Goal: Transaction & Acquisition: Purchase product/service

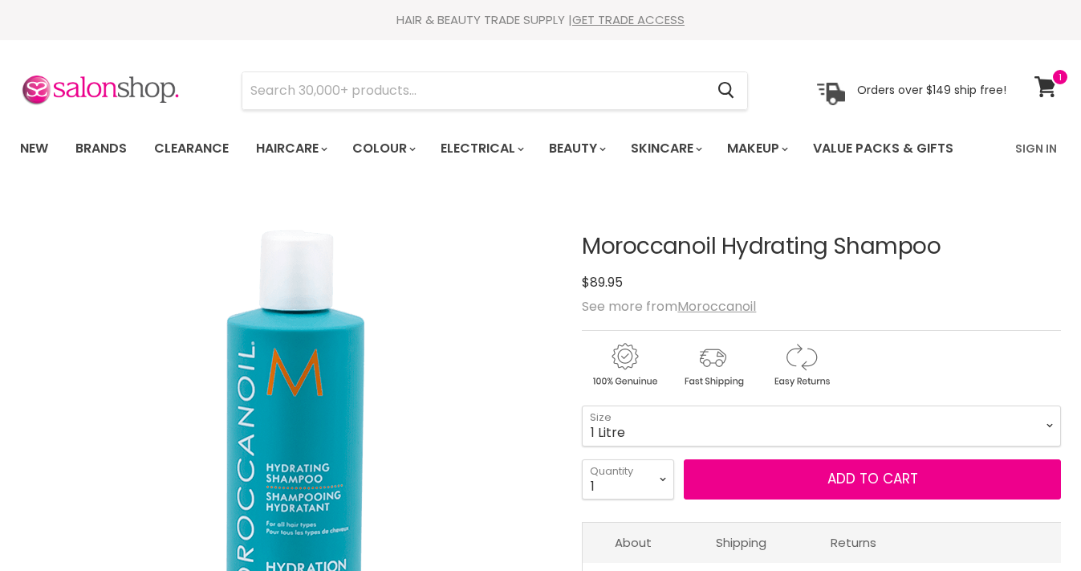
click at [1048, 85] on icon at bounding box center [1046, 86] width 22 height 21
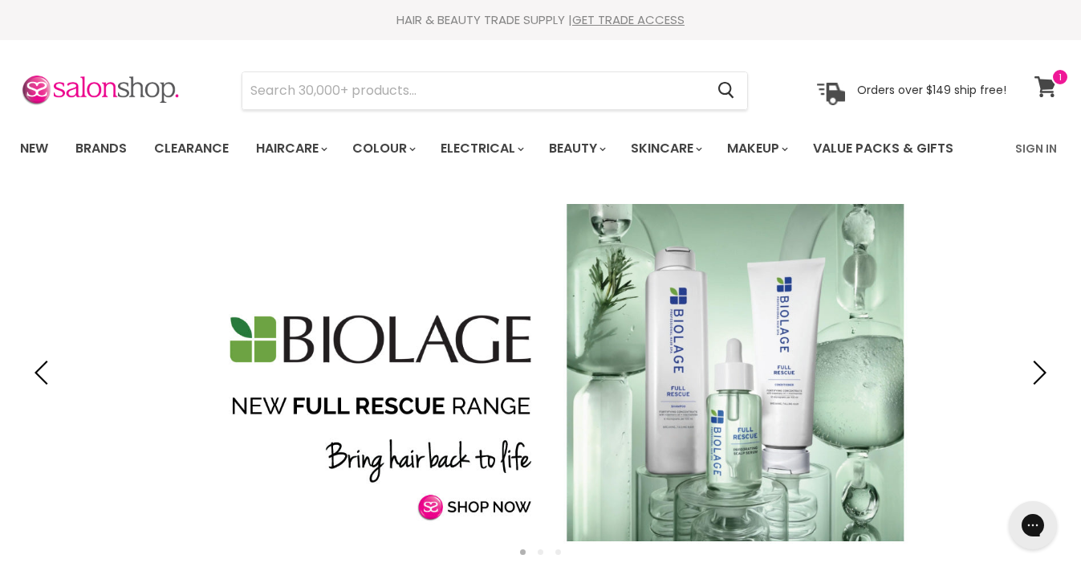
click at [1044, 81] on icon at bounding box center [1046, 86] width 22 height 21
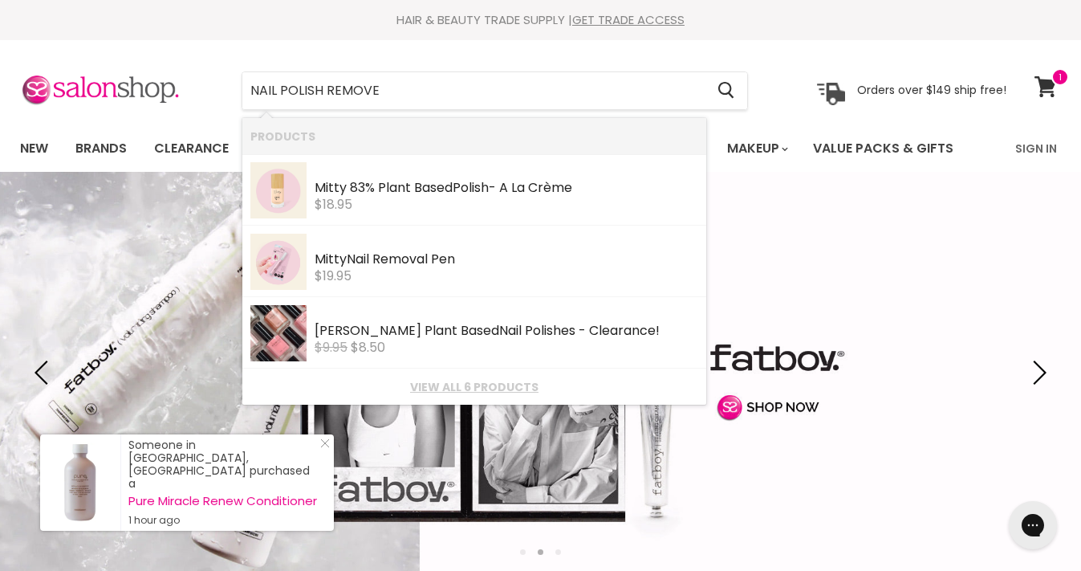
type input "NAIL POLISH REMOVER"
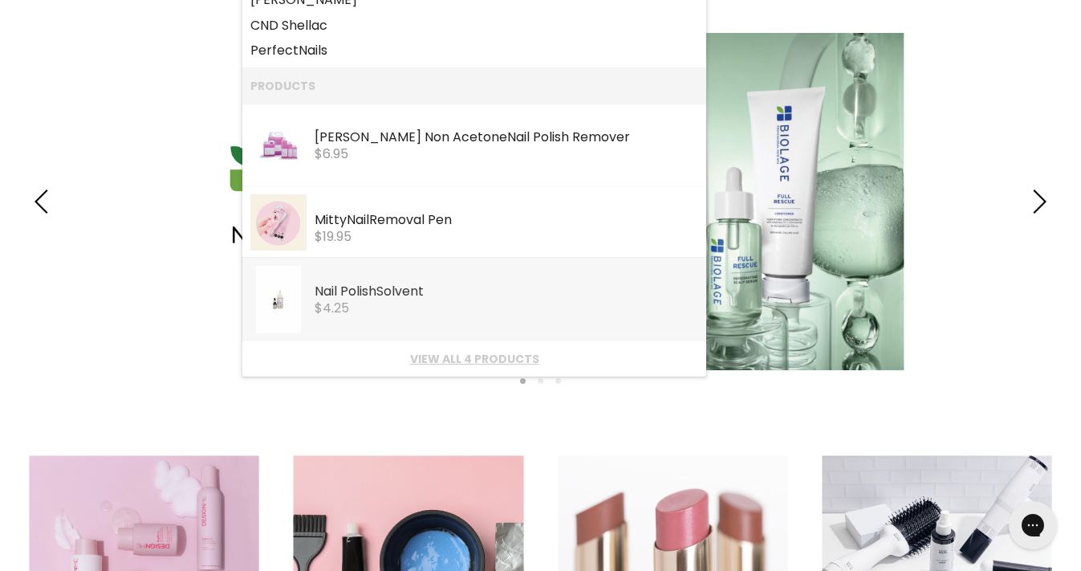
scroll to position [177, 0]
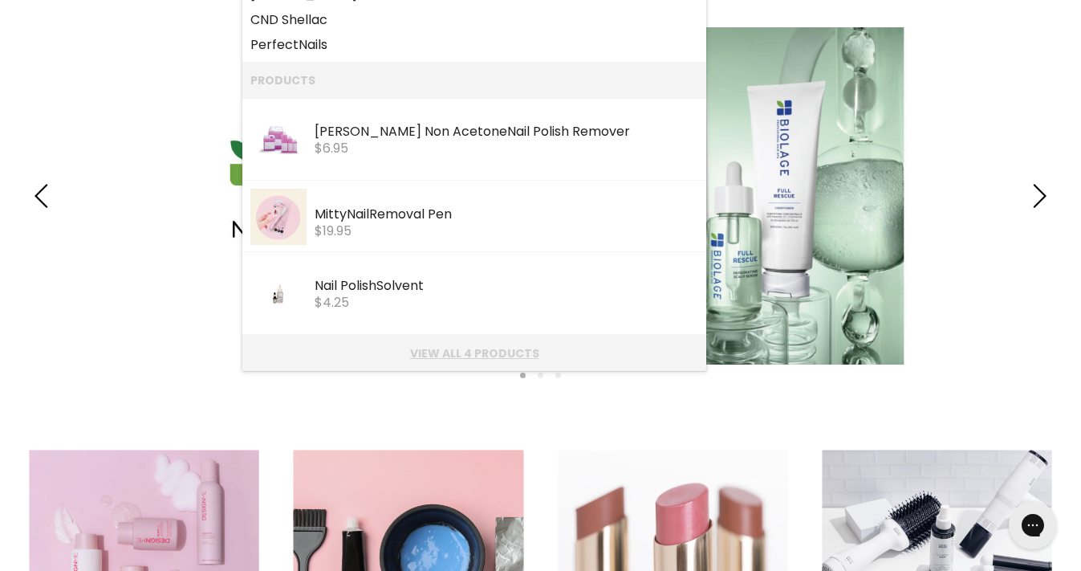
click at [411, 352] on link "View all 4 products" at bounding box center [474, 353] width 448 height 13
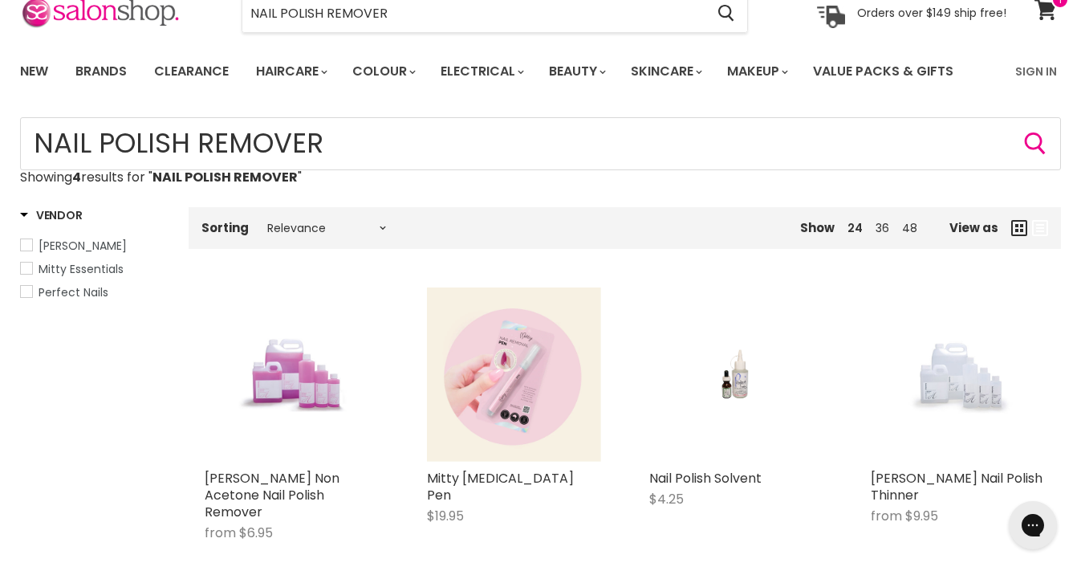
scroll to position [71, 0]
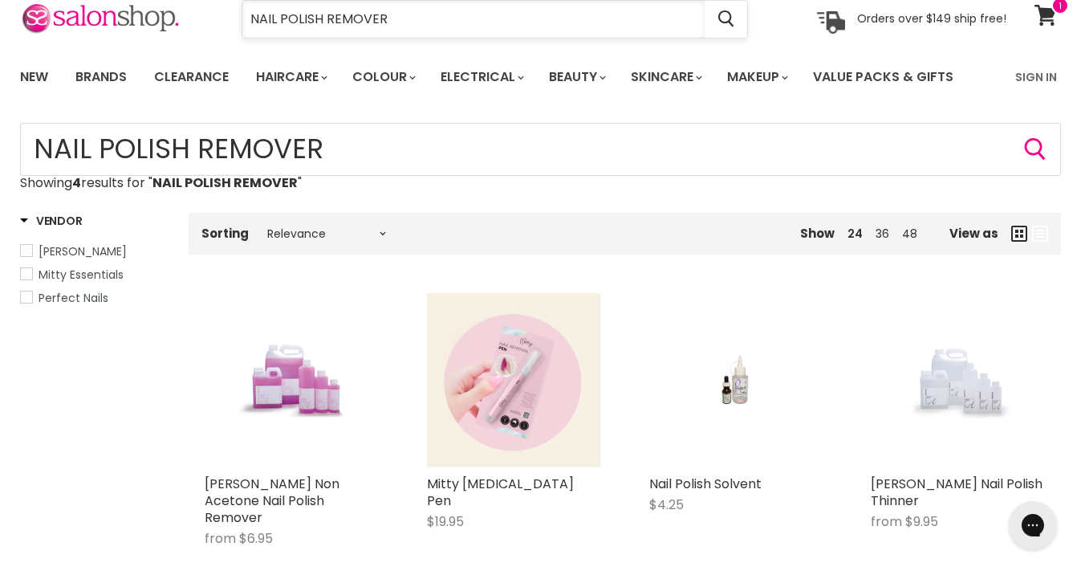
click at [413, 24] on input "NAIL POLISH REMOVER" at bounding box center [473, 19] width 462 height 37
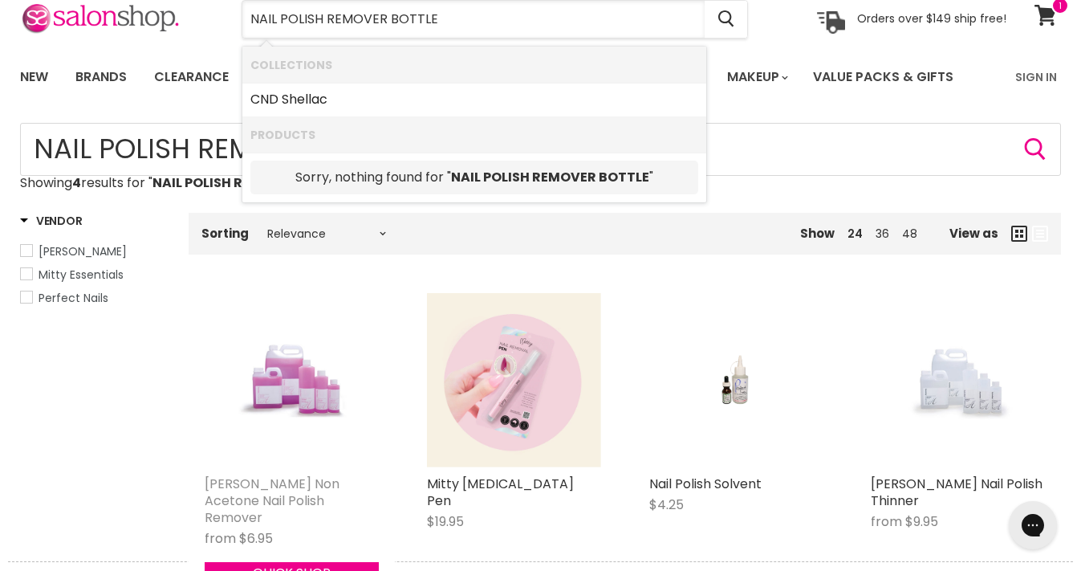
type input "NAIL POLISH REMOVER BOTTLE"
click at [232, 482] on link "[PERSON_NAME] Non Acetone Nail Polish Remover" at bounding box center [272, 500] width 135 height 52
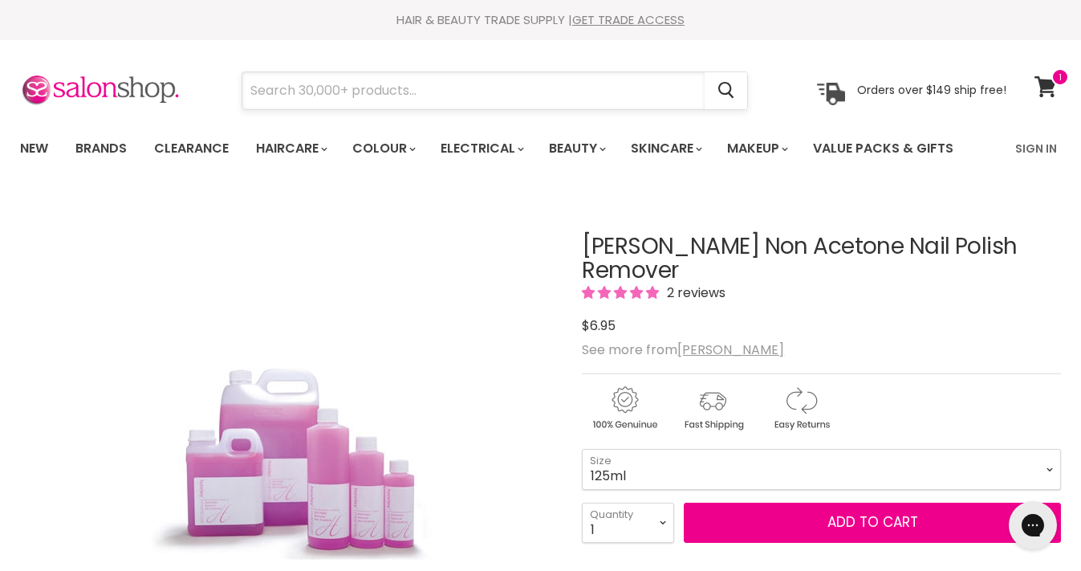
click at [477, 96] on input "Search" at bounding box center [473, 90] width 462 height 37
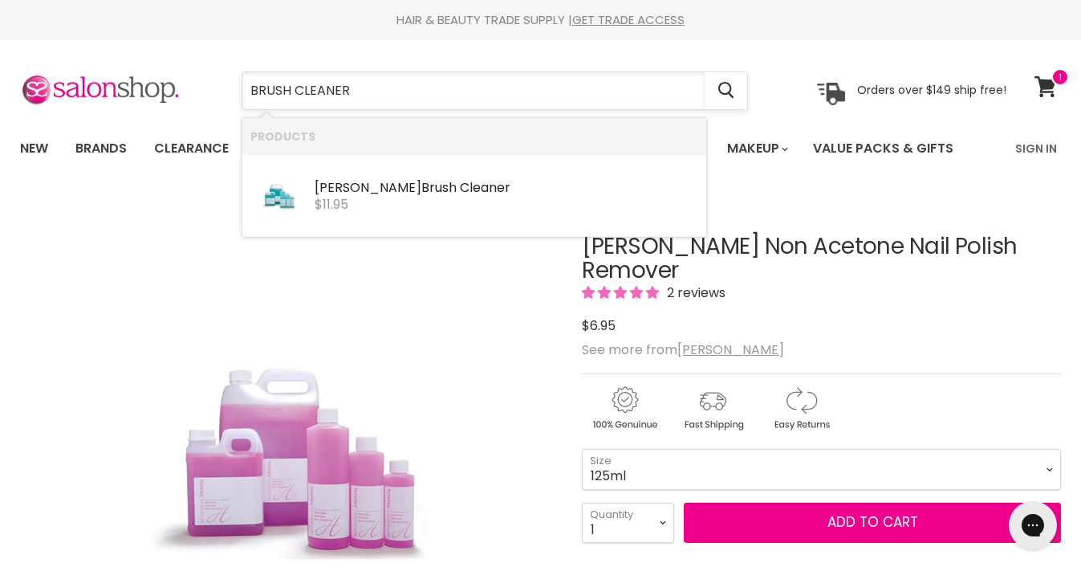
click at [296, 90] on input "BRUSH CLEANER" at bounding box center [473, 90] width 462 height 37
type input "BRUSH CLEANER"
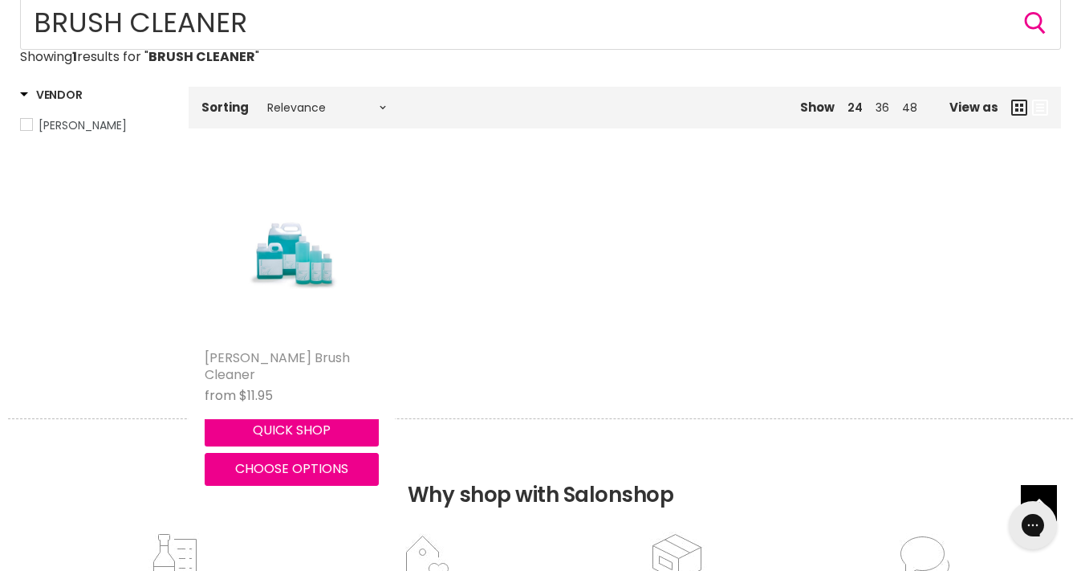
click at [247, 356] on link "Hawley Brush Cleaner" at bounding box center [277, 365] width 145 height 35
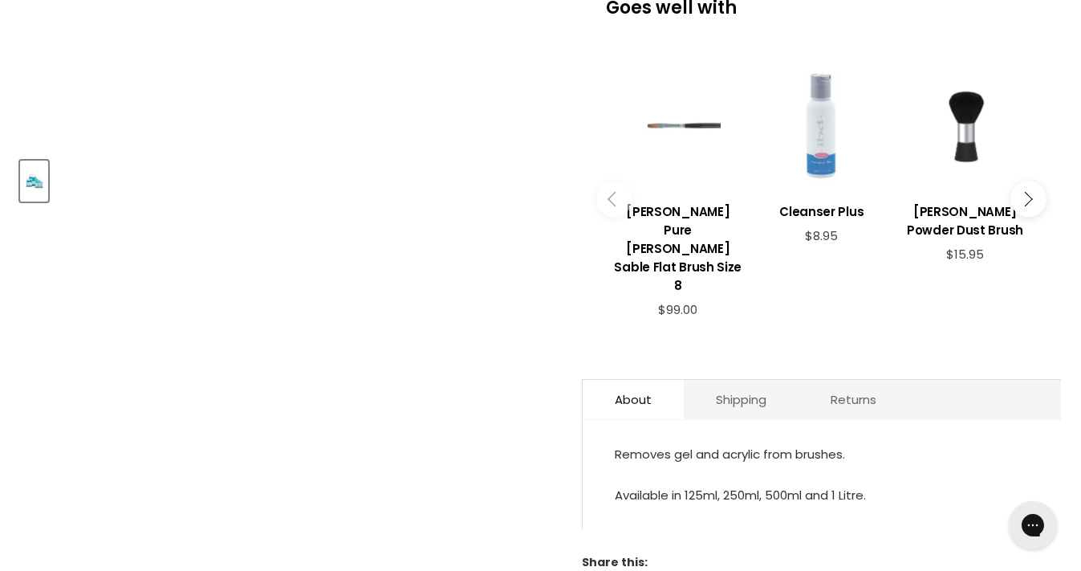
scroll to position [588, 0]
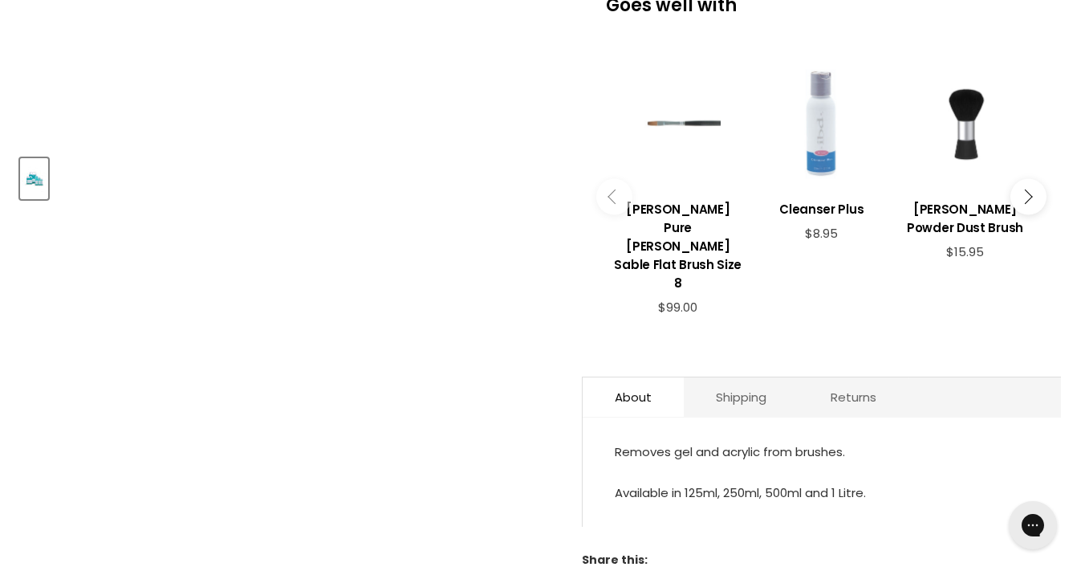
click at [1025, 189] on icon "Main content" at bounding box center [1025, 196] width 14 height 14
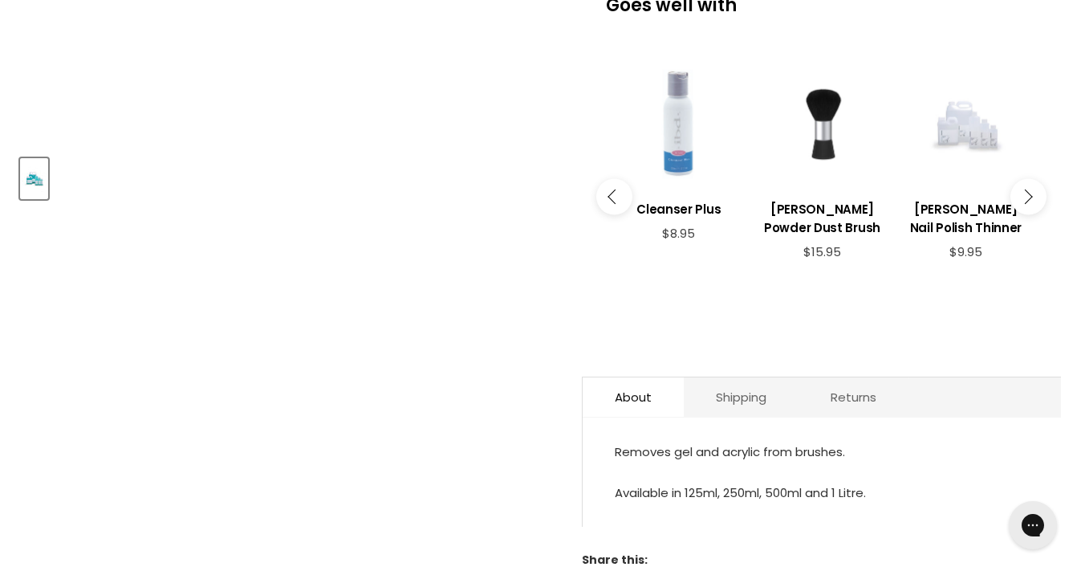
click at [1025, 189] on icon "Main content" at bounding box center [1025, 196] width 14 height 14
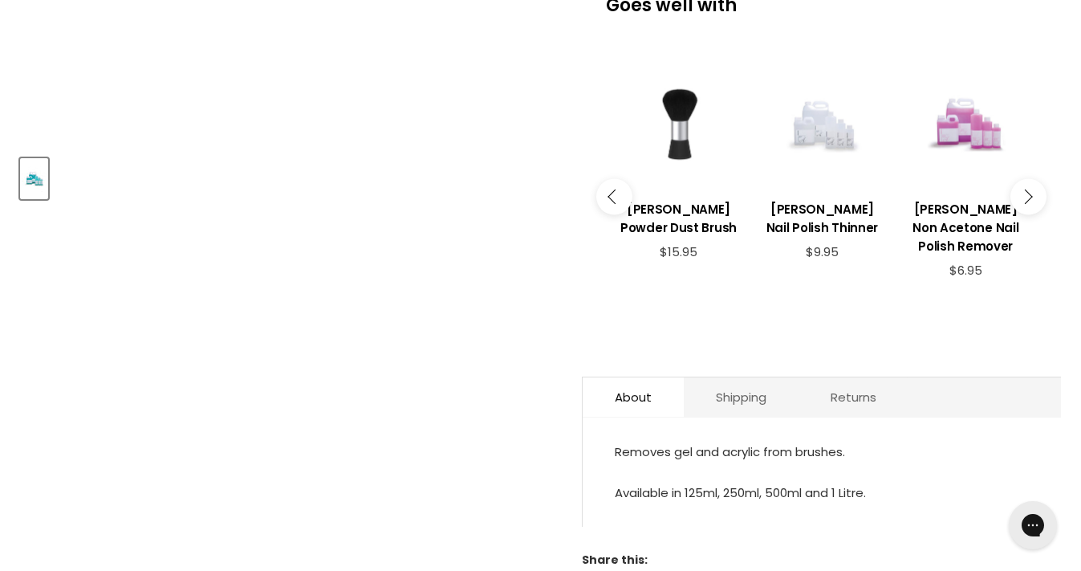
click at [1025, 189] on icon "Main content" at bounding box center [1025, 196] width 14 height 14
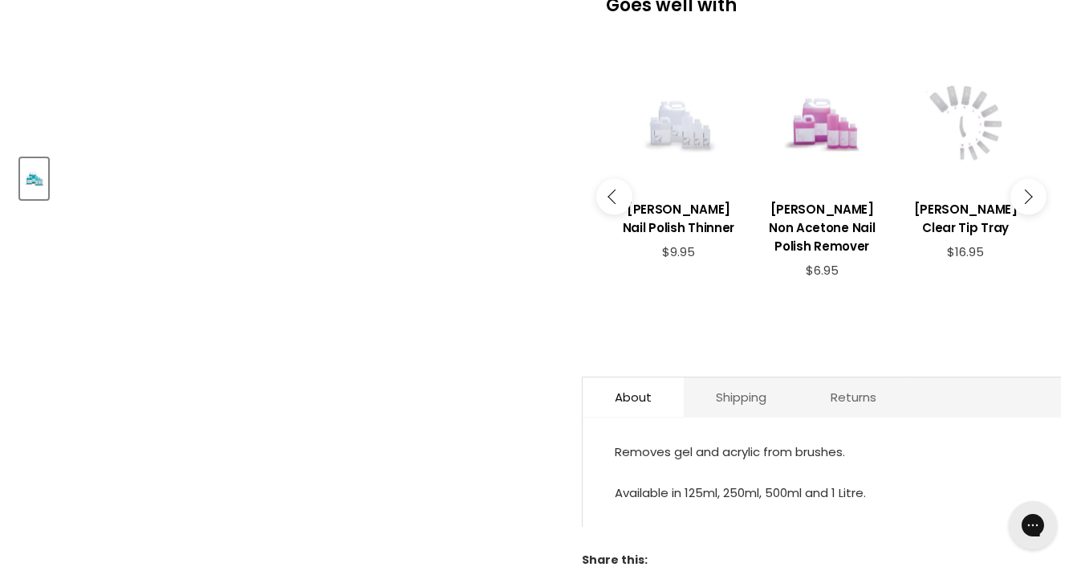
click at [1025, 189] on icon "Main content" at bounding box center [1025, 196] width 14 height 14
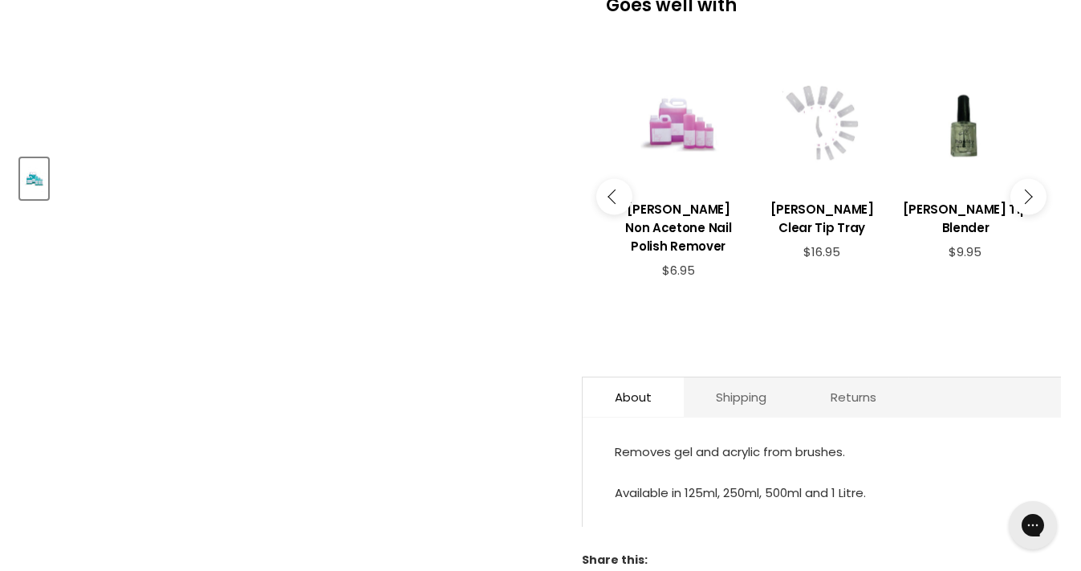
click at [1025, 189] on icon "Main content" at bounding box center [1025, 196] width 14 height 14
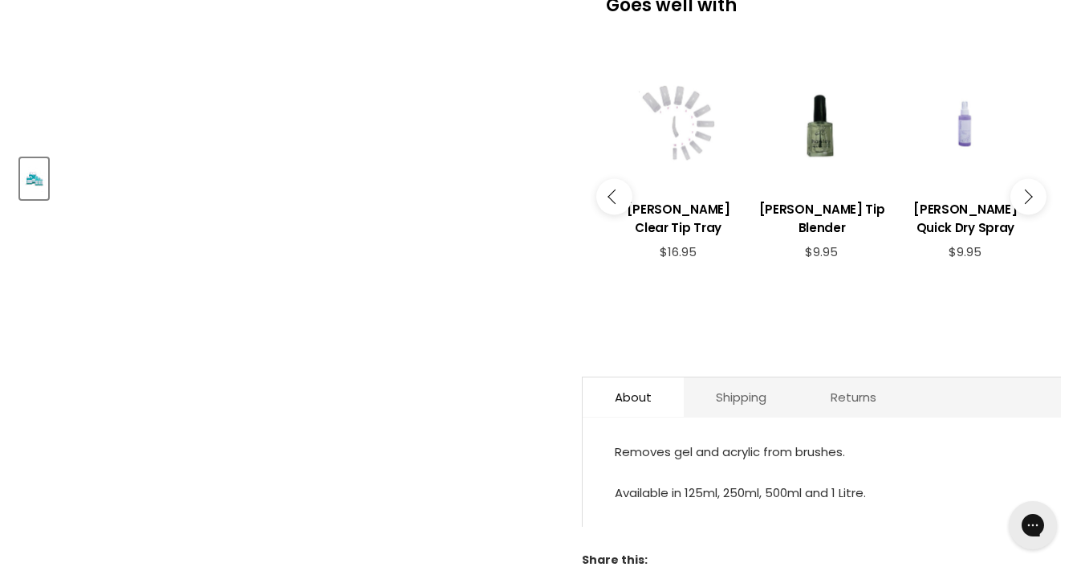
click at [1025, 189] on icon "Main content" at bounding box center [1025, 196] width 14 height 14
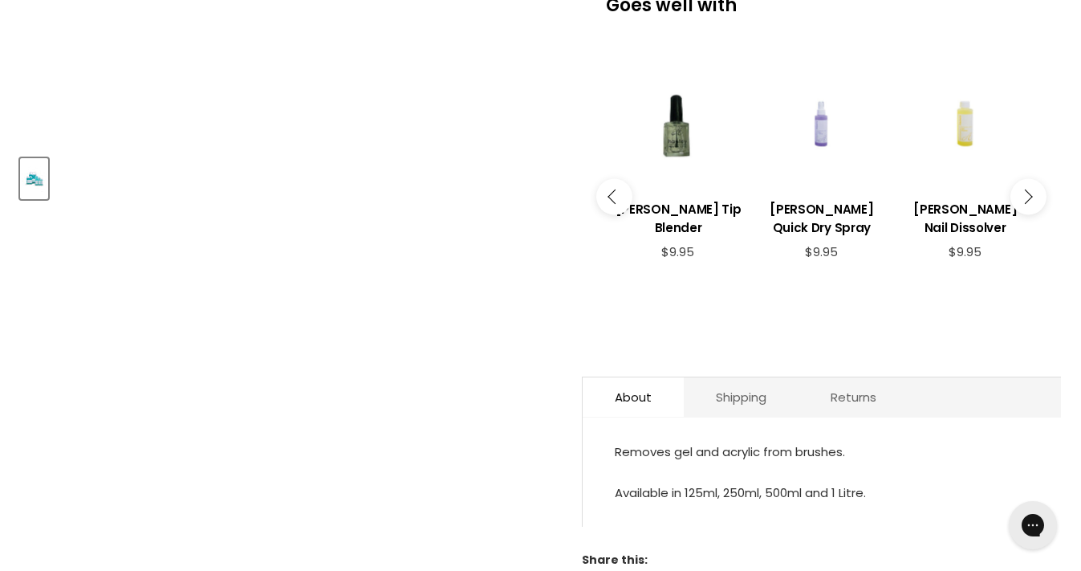
click at [1025, 189] on icon "Main content" at bounding box center [1025, 196] width 14 height 14
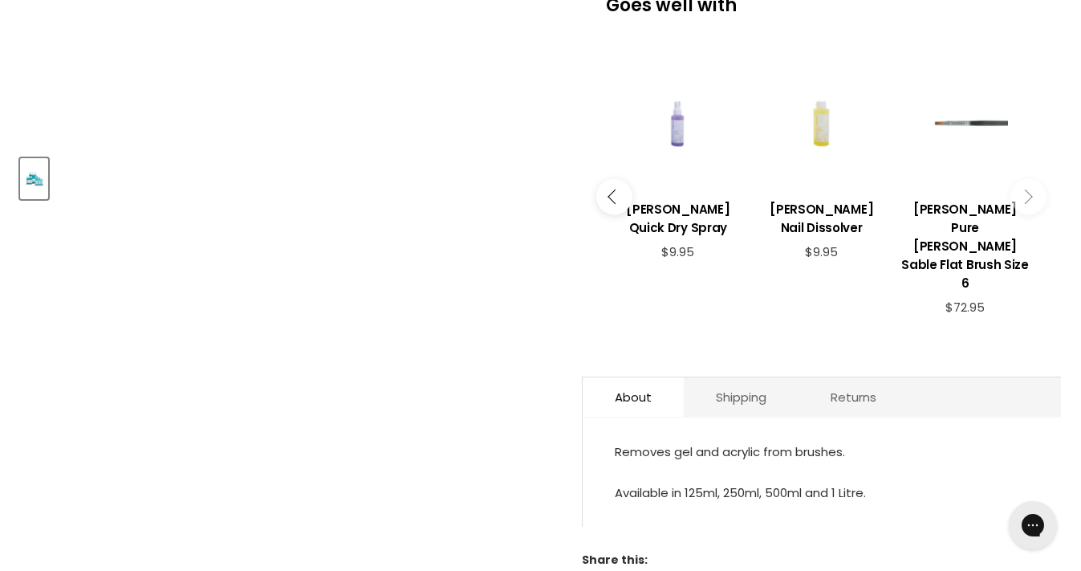
click at [1025, 189] on icon "Main content" at bounding box center [1025, 196] width 14 height 14
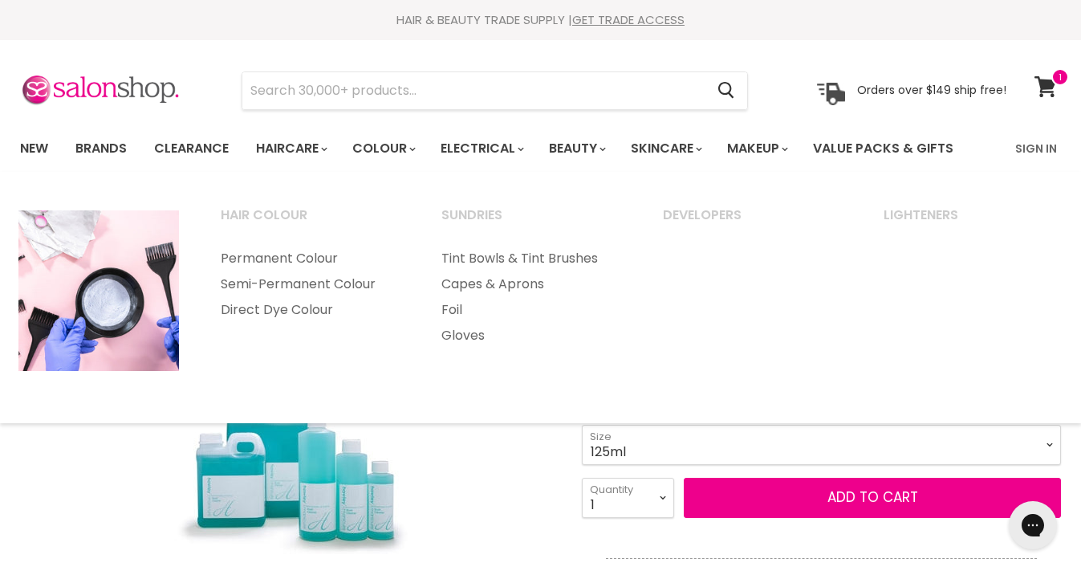
scroll to position [0, 0]
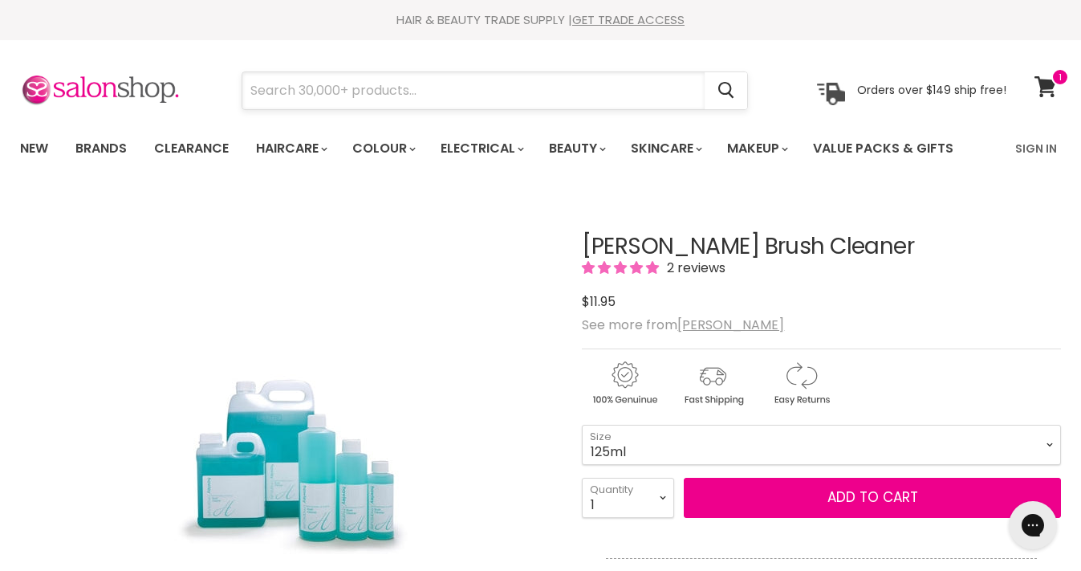
click at [271, 87] on input "Search" at bounding box center [473, 90] width 462 height 37
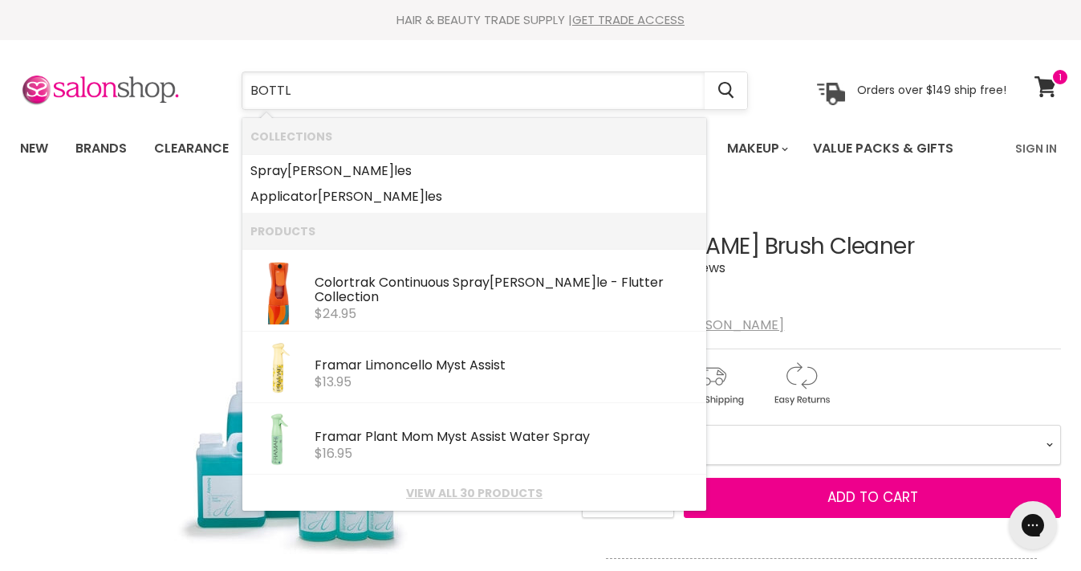
type input "BOTTLE"
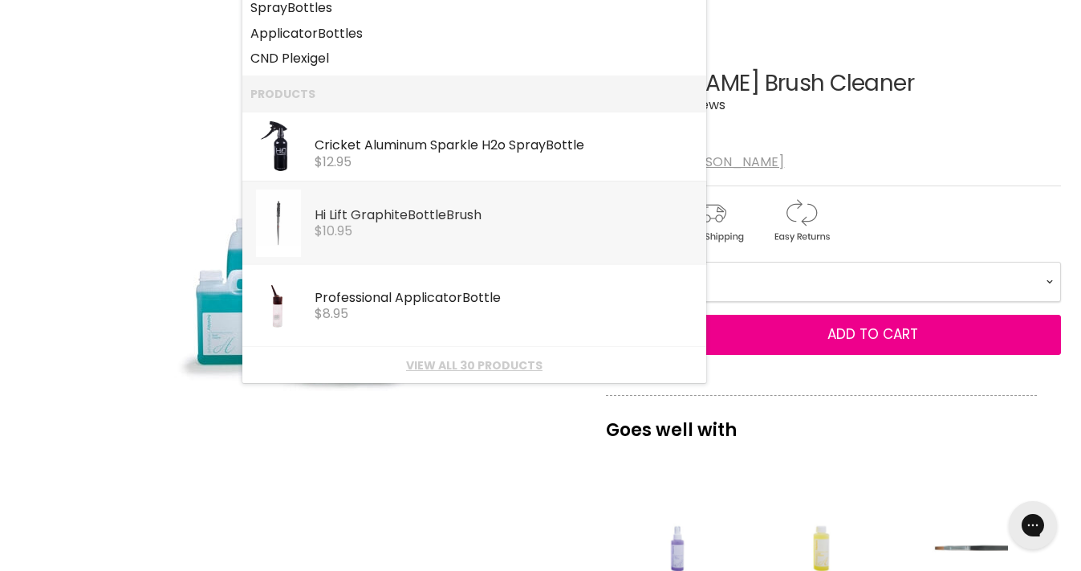
scroll to position [166, 0]
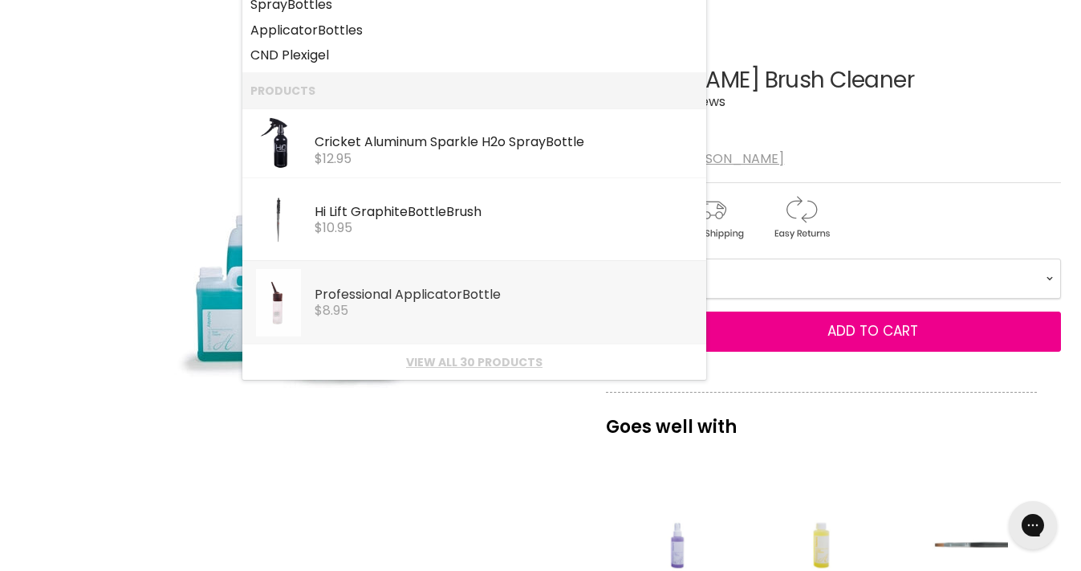
click at [348, 298] on div "Professional Applicator Bottle" at bounding box center [507, 295] width 384 height 17
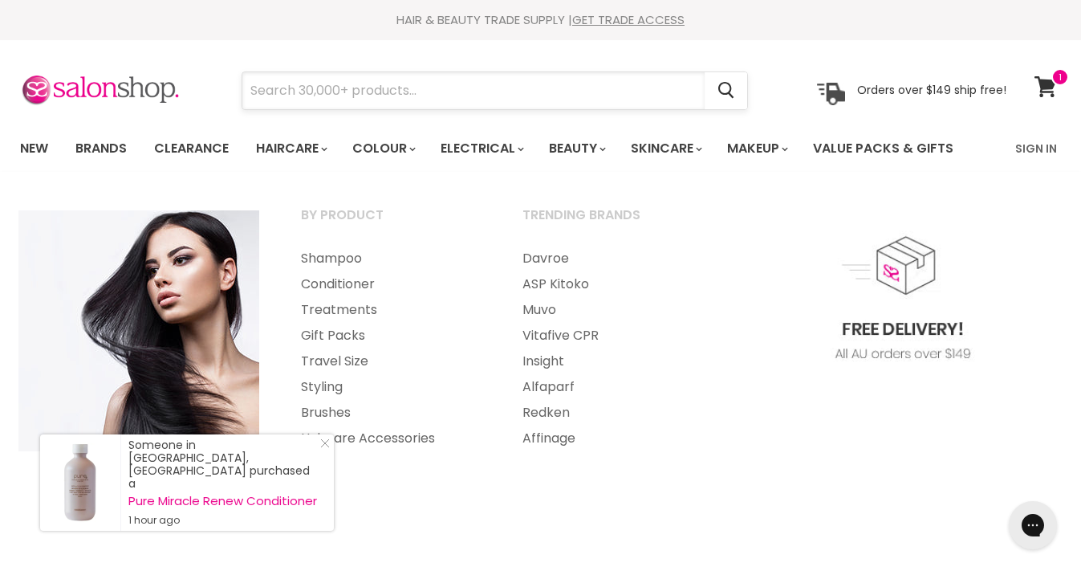
click at [269, 83] on input "Search" at bounding box center [473, 90] width 462 height 37
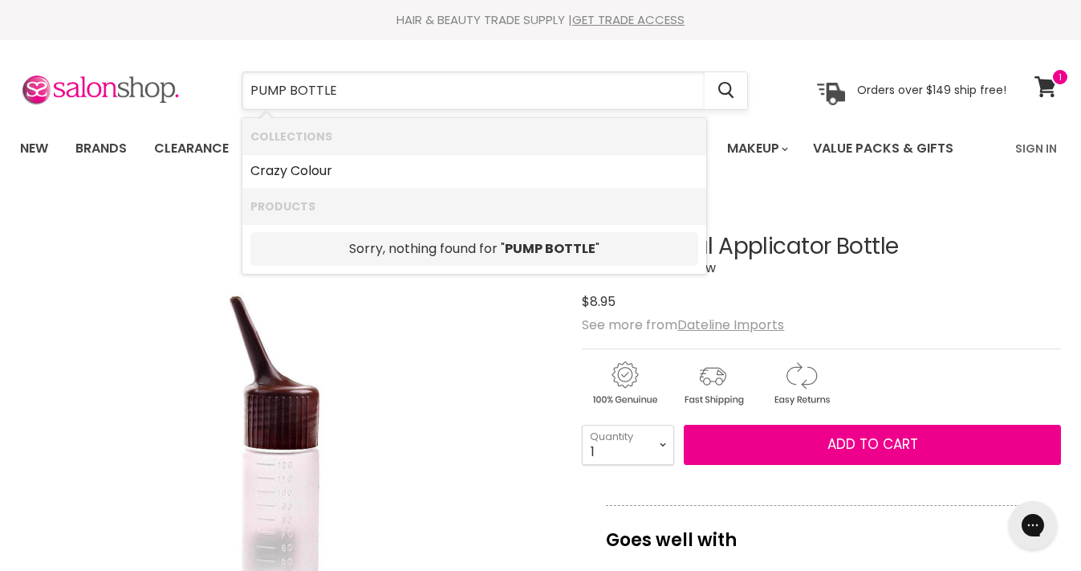
click at [283, 87] on input "PUMP BOTTLE" at bounding box center [473, 90] width 462 height 37
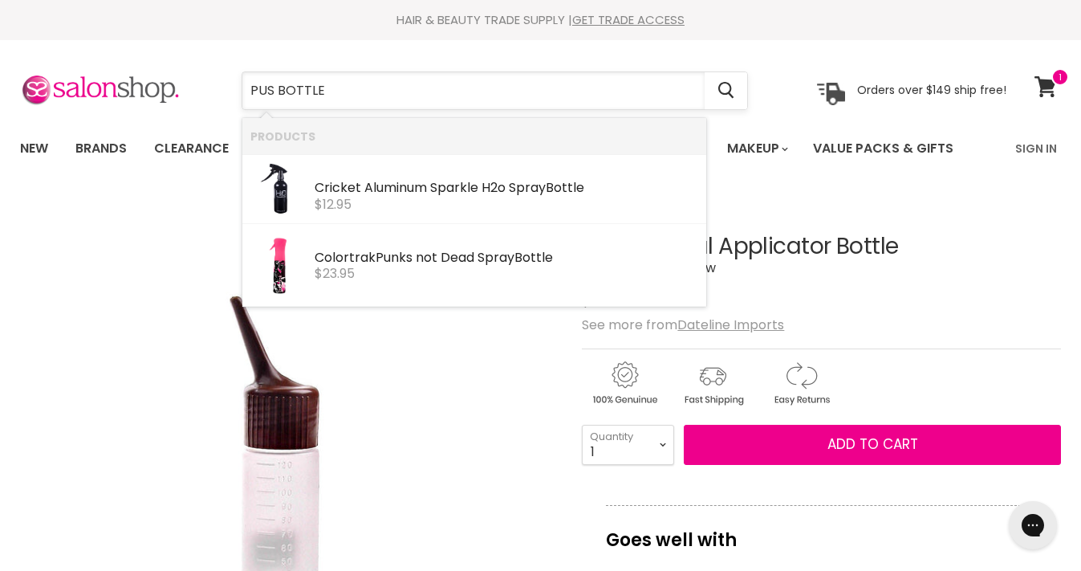
type input "PUSH BOTTLE"
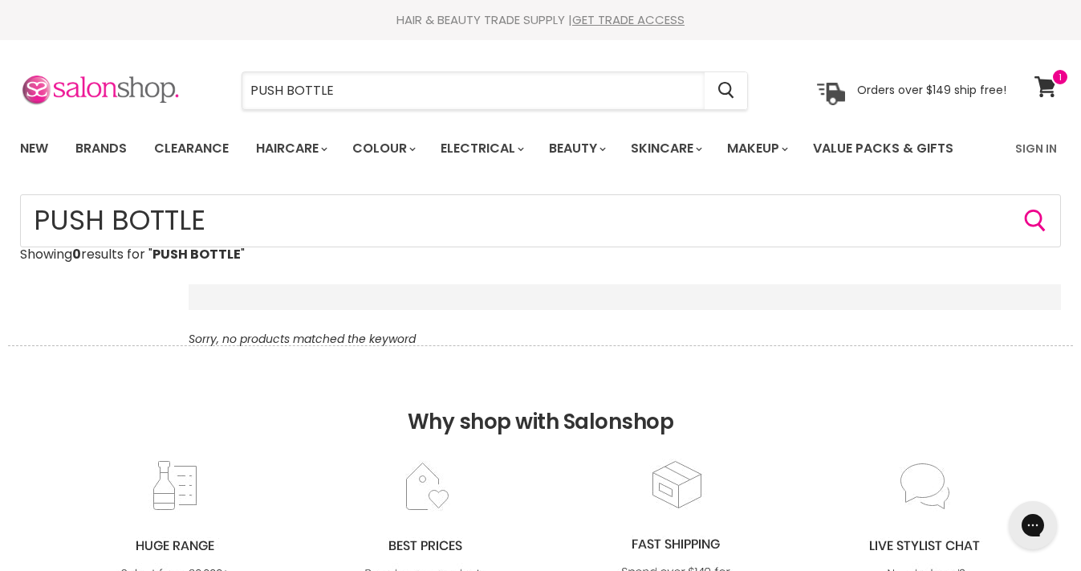
drag, startPoint x: 360, startPoint y: 92, endPoint x: 169, endPoint y: 88, distance: 190.3
click at [169, 88] on div "PUSH BOTTLE Cancel Orders over $149 ship free!" at bounding box center [513, 90] width 987 height 37
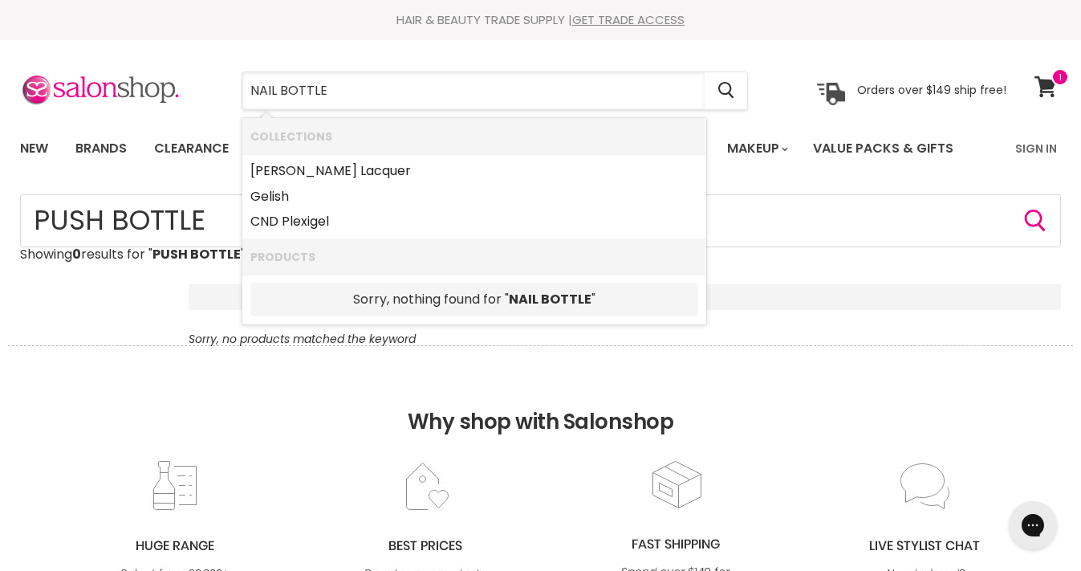
drag, startPoint x: 362, startPoint y: 99, endPoint x: 240, endPoint y: 94, distance: 122.1
click at [240, 94] on div "NAIL BOTTLE Cancel" at bounding box center [495, 90] width 588 height 37
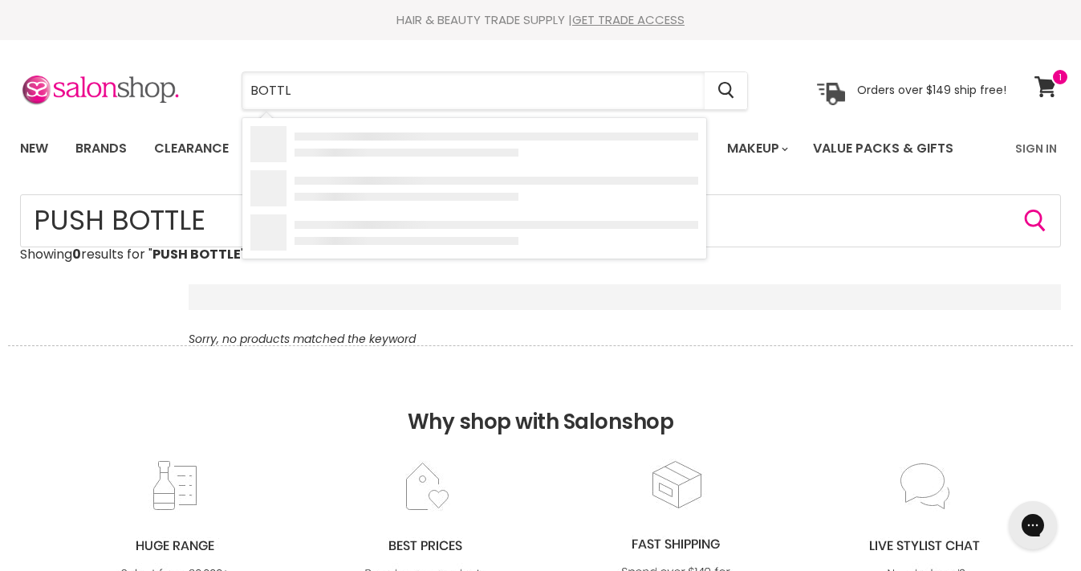
type input "BOTTLE"
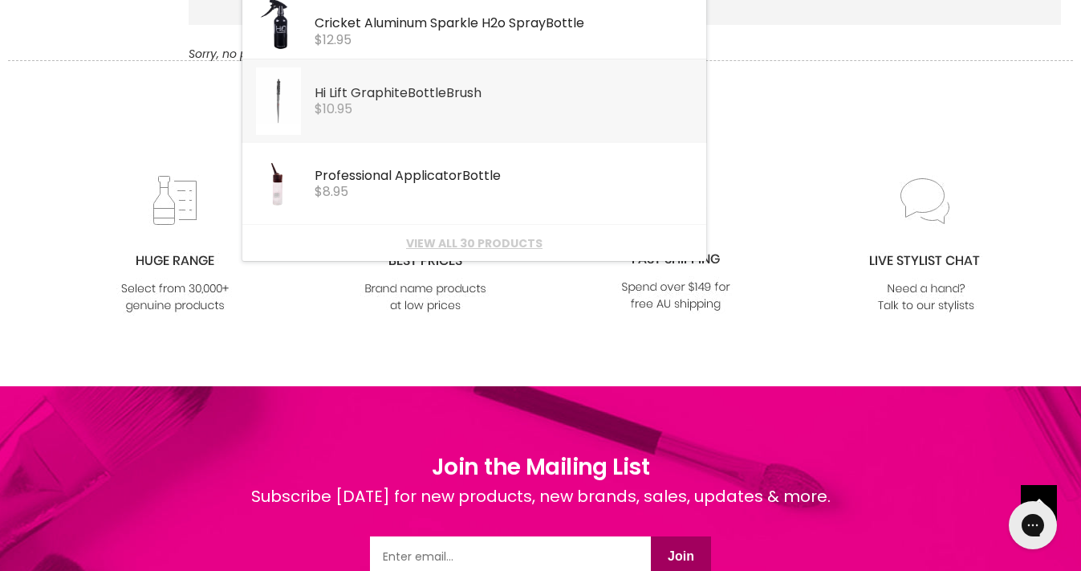
scroll to position [286, 0]
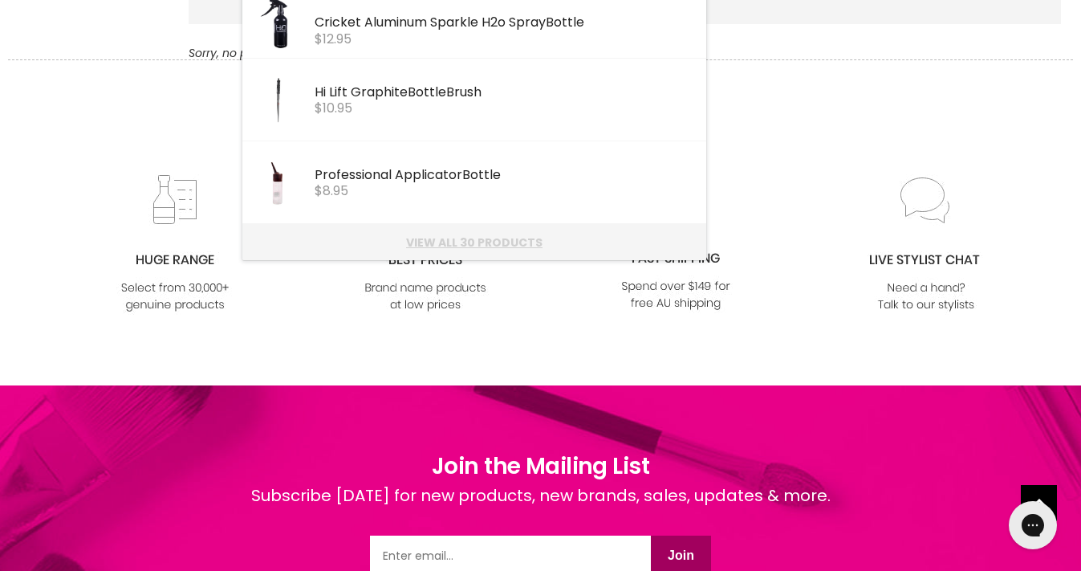
click at [466, 242] on link "View all 30 products" at bounding box center [474, 242] width 448 height 13
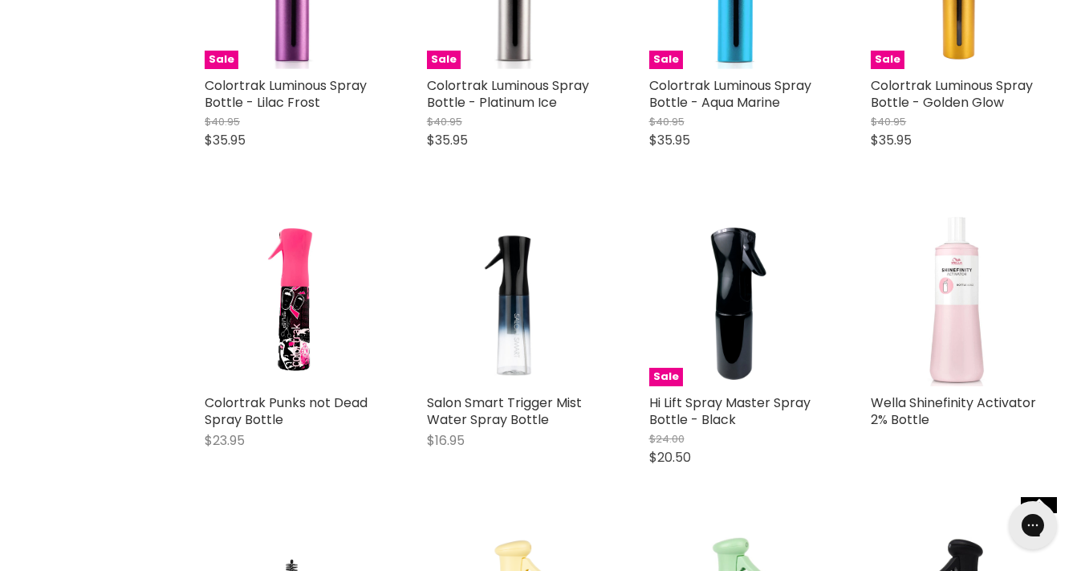
scroll to position [1389, 0]
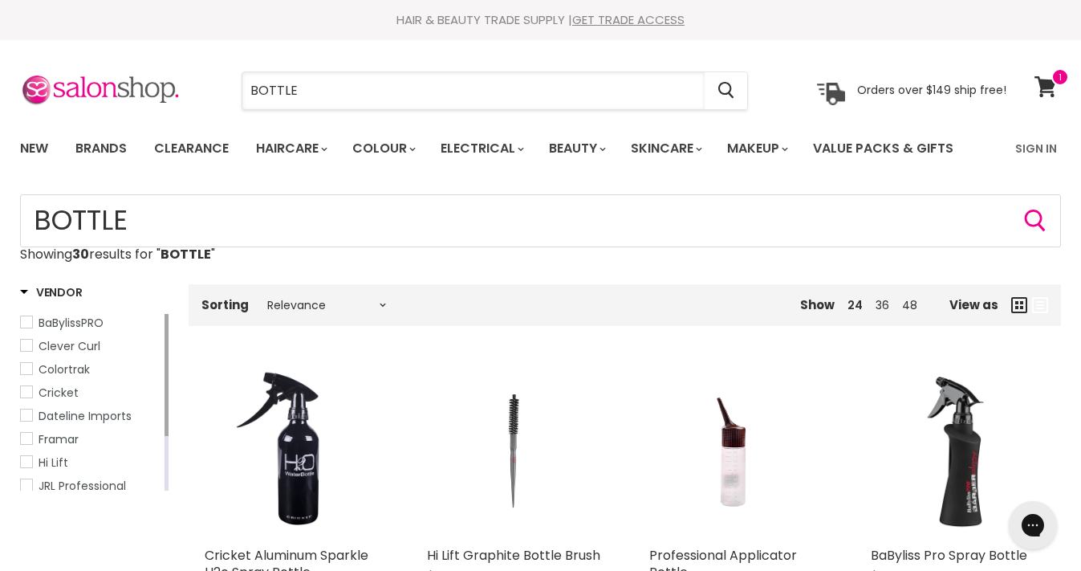
drag, startPoint x: 301, startPoint y: 92, endPoint x: 196, endPoint y: 71, distance: 107.2
click at [196, 72] on div "BOTTLE Cancel Orders over $149 ship free!" at bounding box center [513, 90] width 987 height 37
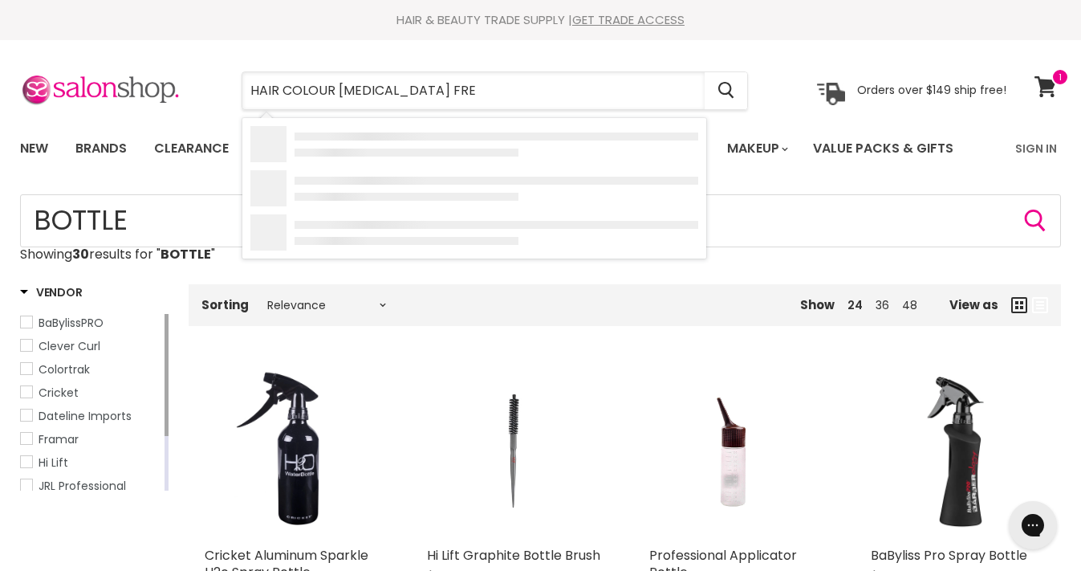
type input "HAIR COLOUR AMMONIA FREE"
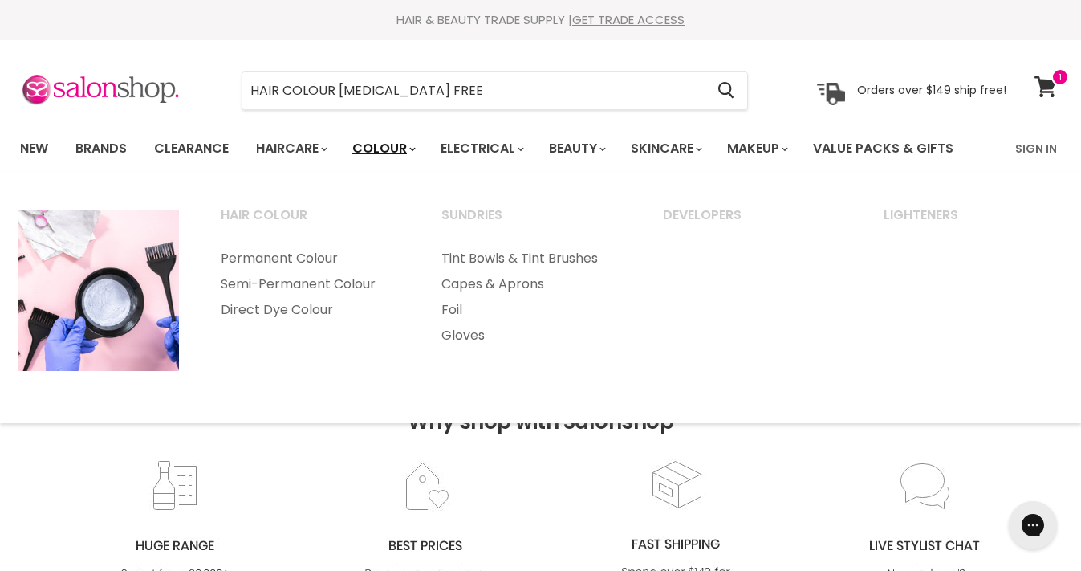
click at [385, 153] on link "Colour" at bounding box center [382, 149] width 85 height 34
click at [326, 257] on link "Permanent Colour" at bounding box center [310, 259] width 218 height 26
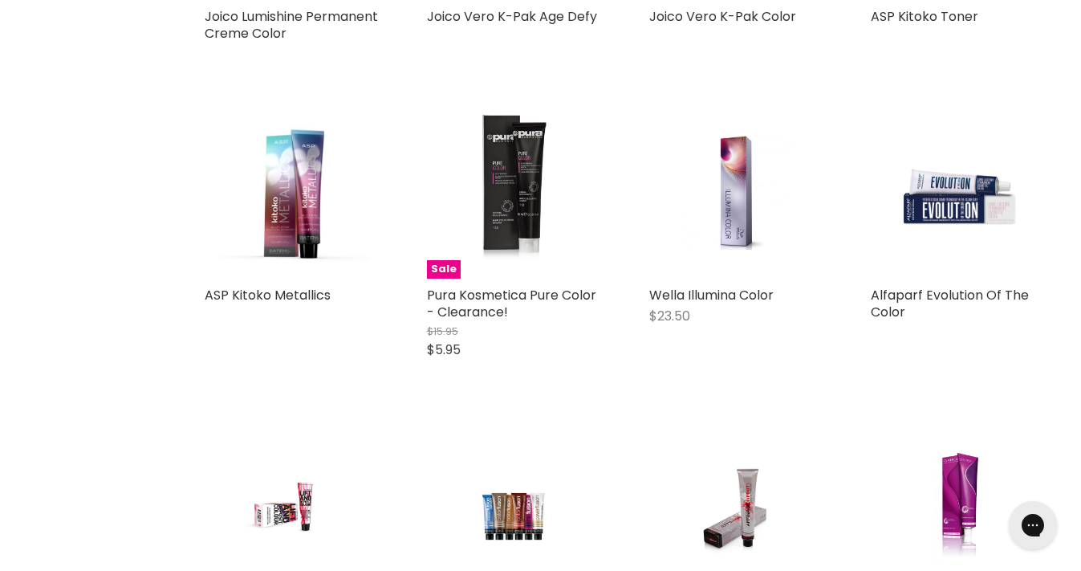
scroll to position [3172, 0]
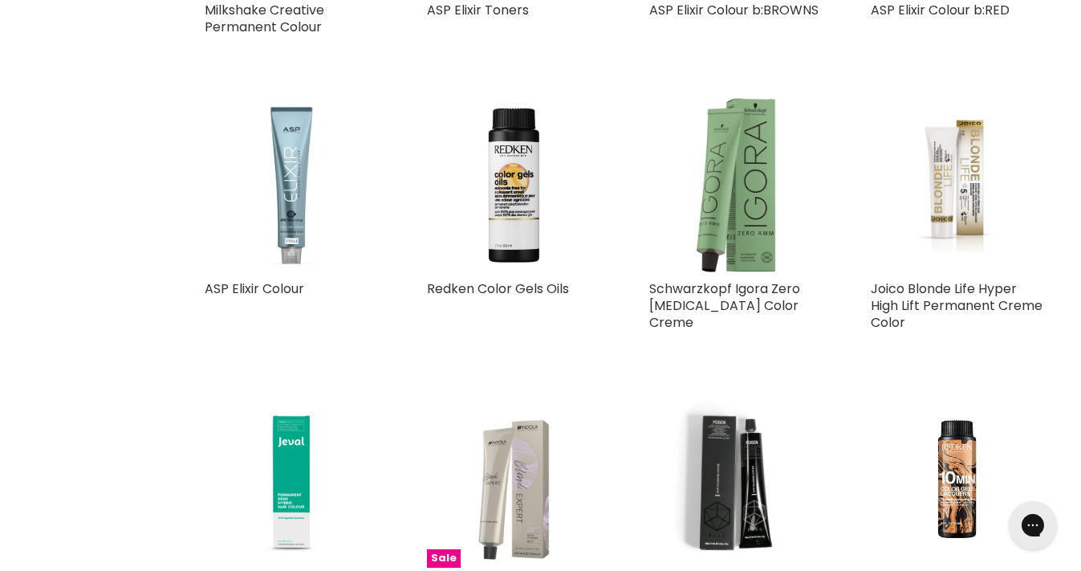
scroll to position [570, 0]
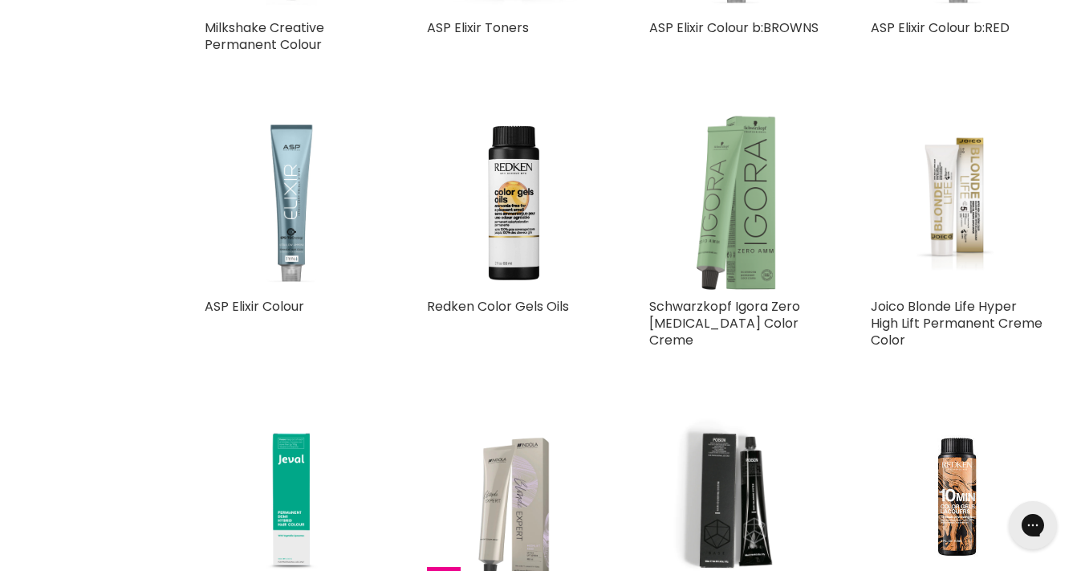
click at [712, 204] on img "Main content" at bounding box center [736, 203] width 174 height 174
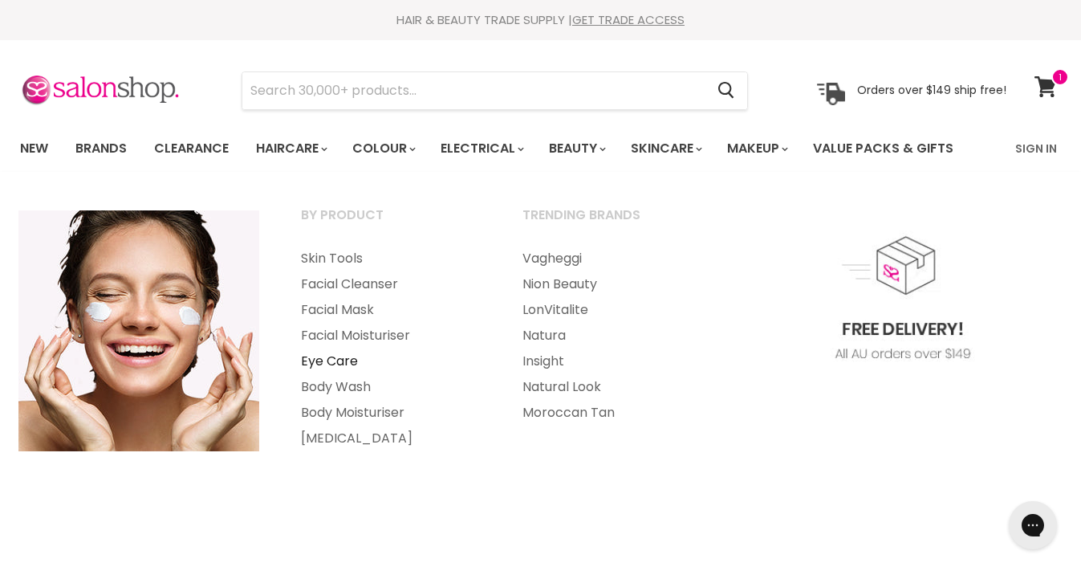
click at [332, 358] on link "Eye Care" at bounding box center [390, 361] width 218 height 26
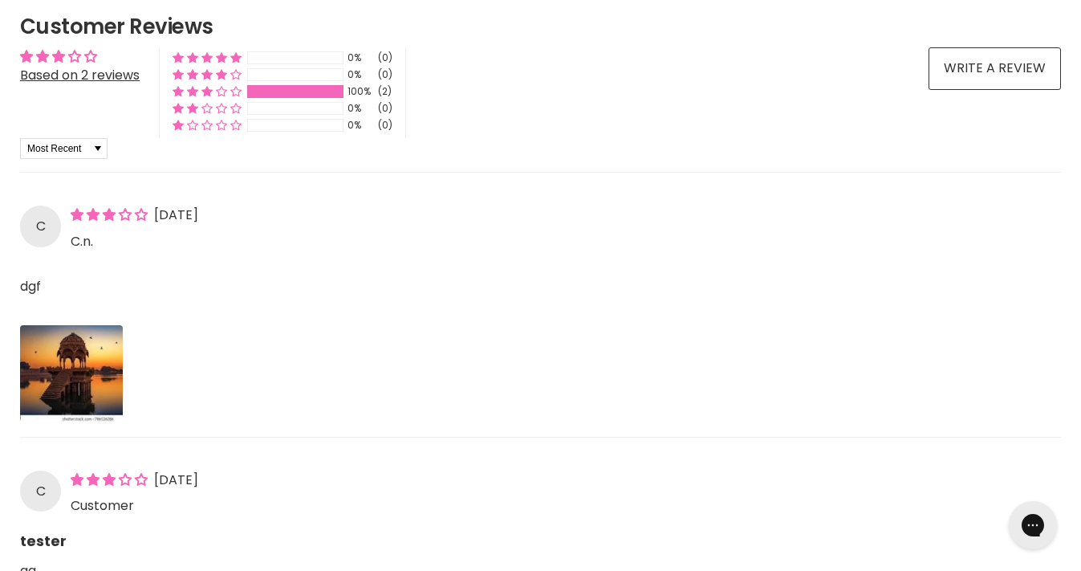
scroll to position [1281, 0]
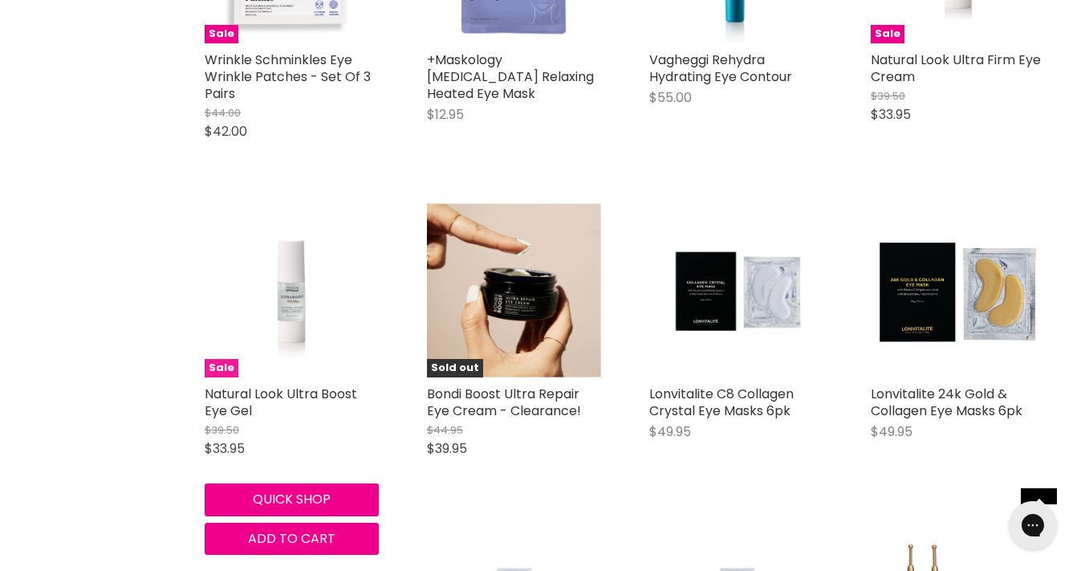
scroll to position [861, 0]
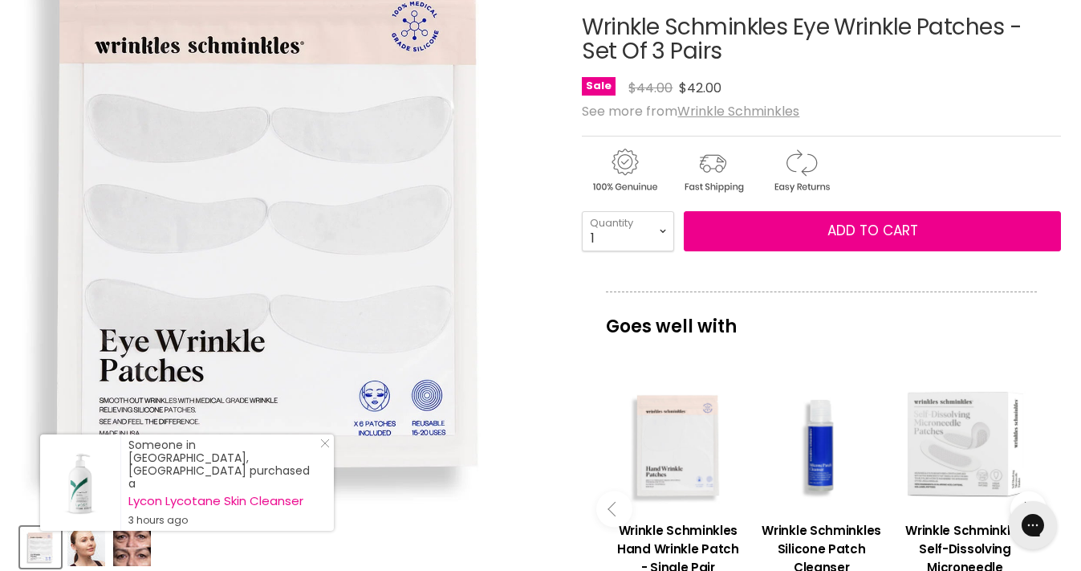
scroll to position [182, 0]
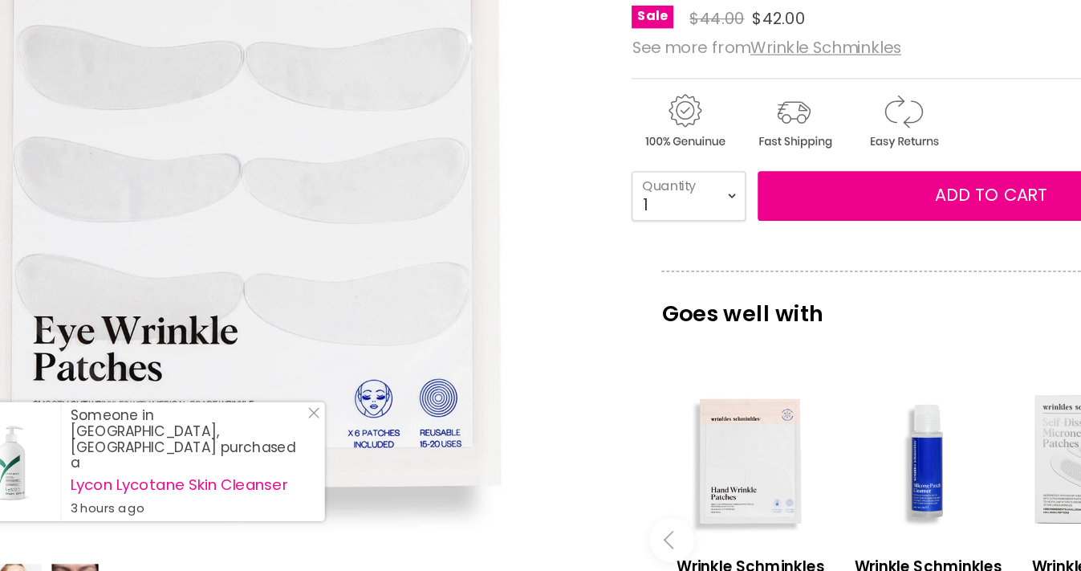
click at [307, 308] on img "Wrinkle Schminkles Eye Wrinkle Patches - Set Of 3 Pairs image. Click or Scroll …" at bounding box center [269, 250] width 649 height 649
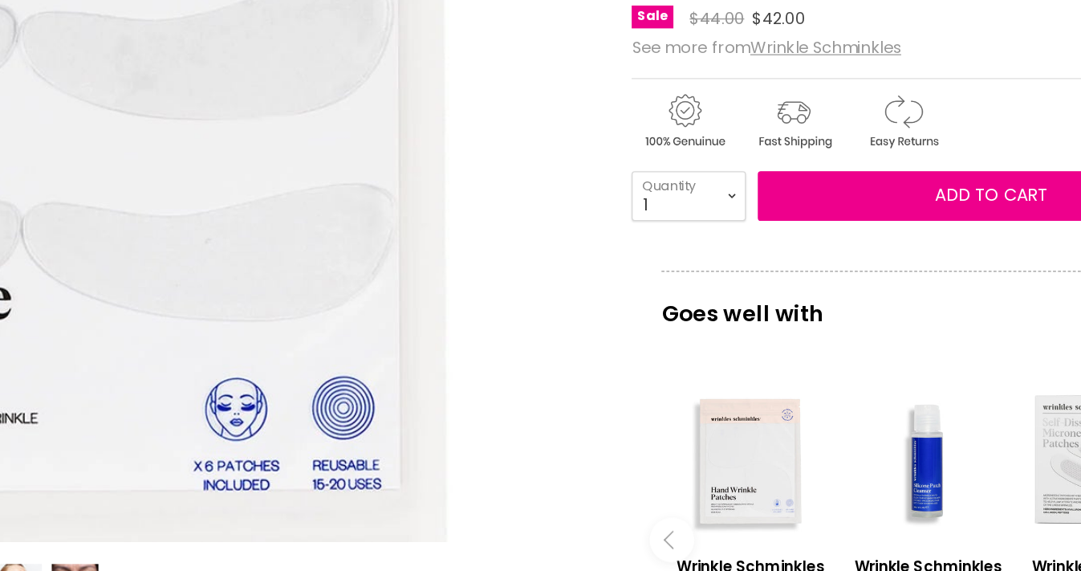
click at [414, 308] on img "Wrinkle Schminkles Eye Wrinkle Patches - Set Of 3 Pairs image. Click or Scroll …" at bounding box center [90, 140] width 1072 height 1072
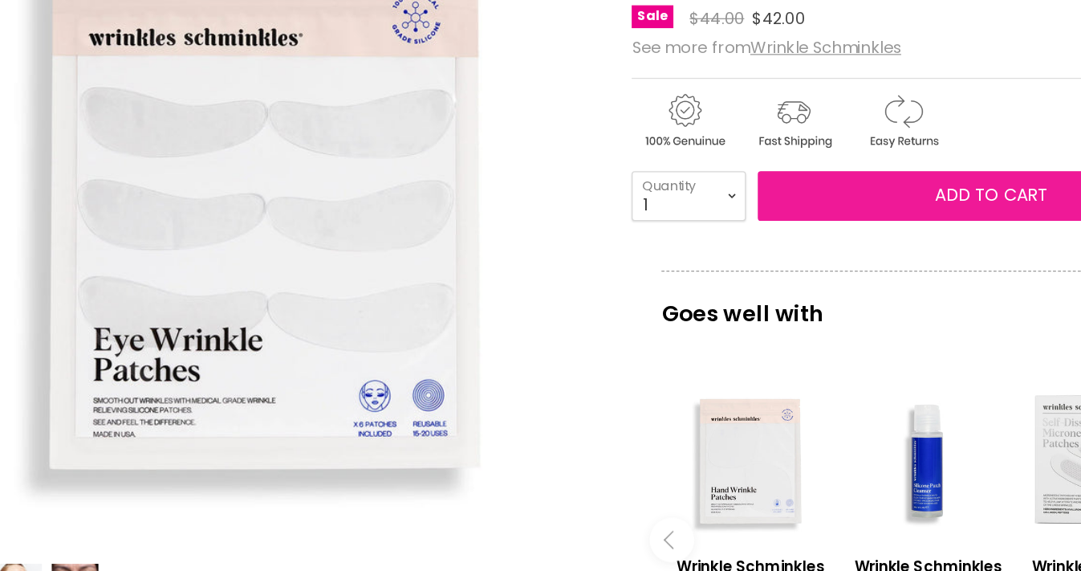
click at [684, 248] on button "Add to cart" at bounding box center [872, 268] width 377 height 40
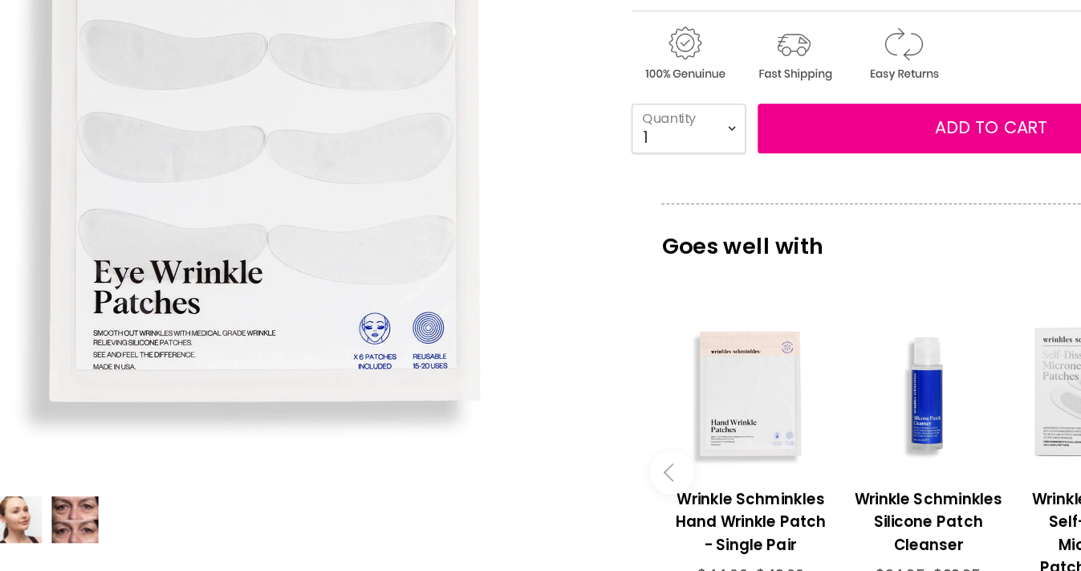
scroll to position [247, 0]
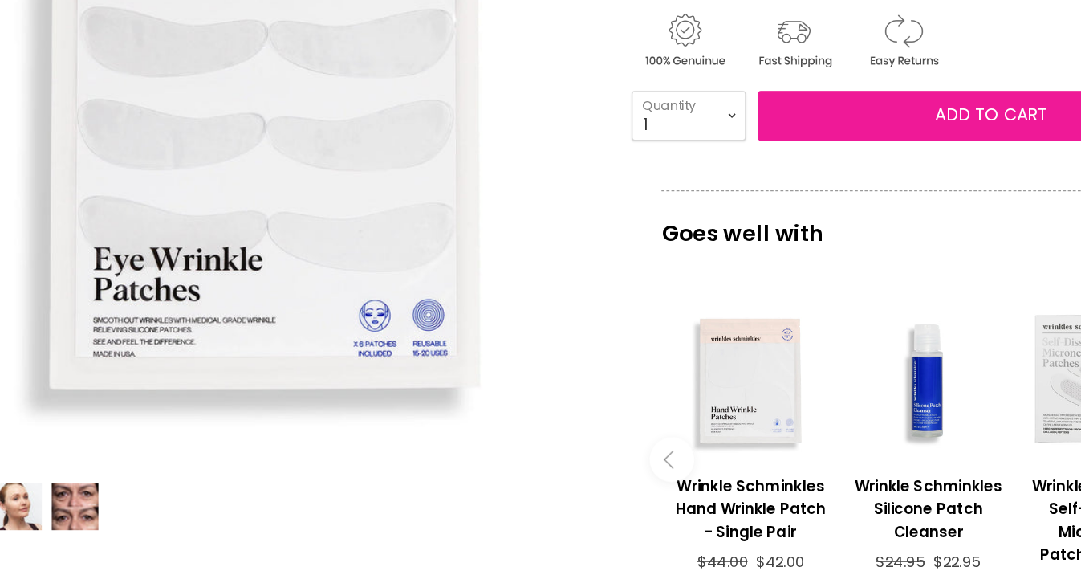
click at [828, 193] on span "Add to cart" at bounding box center [873, 202] width 91 height 19
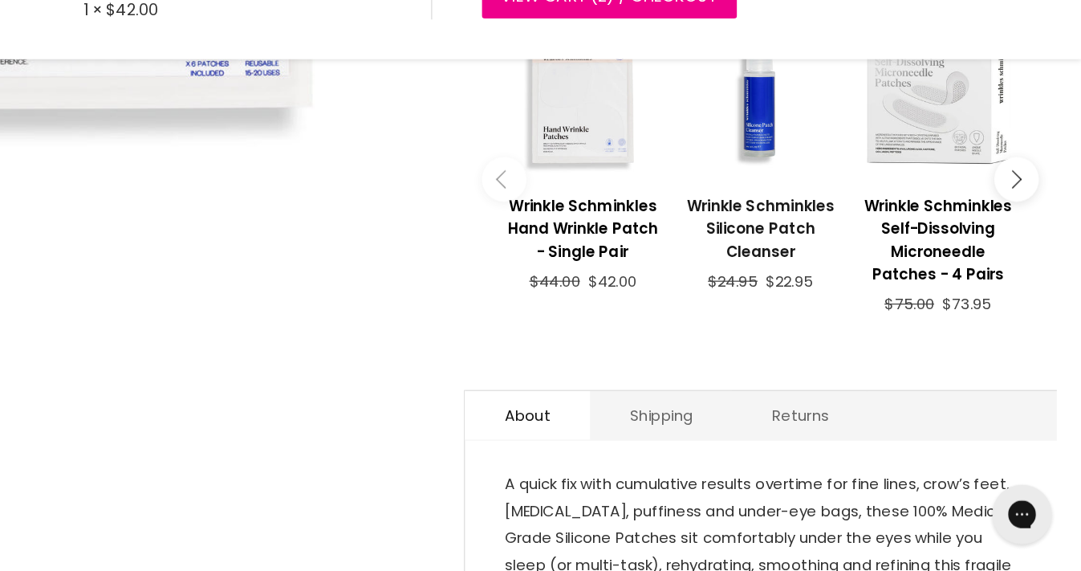
scroll to position [474, 0]
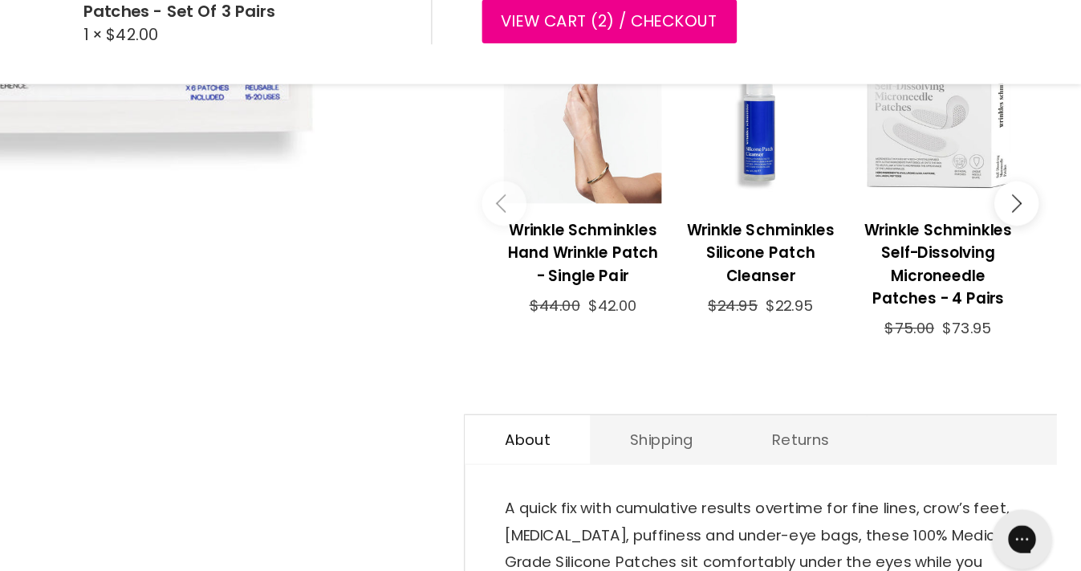
click at [614, 129] on div "Main content" at bounding box center [678, 190] width 128 height 128
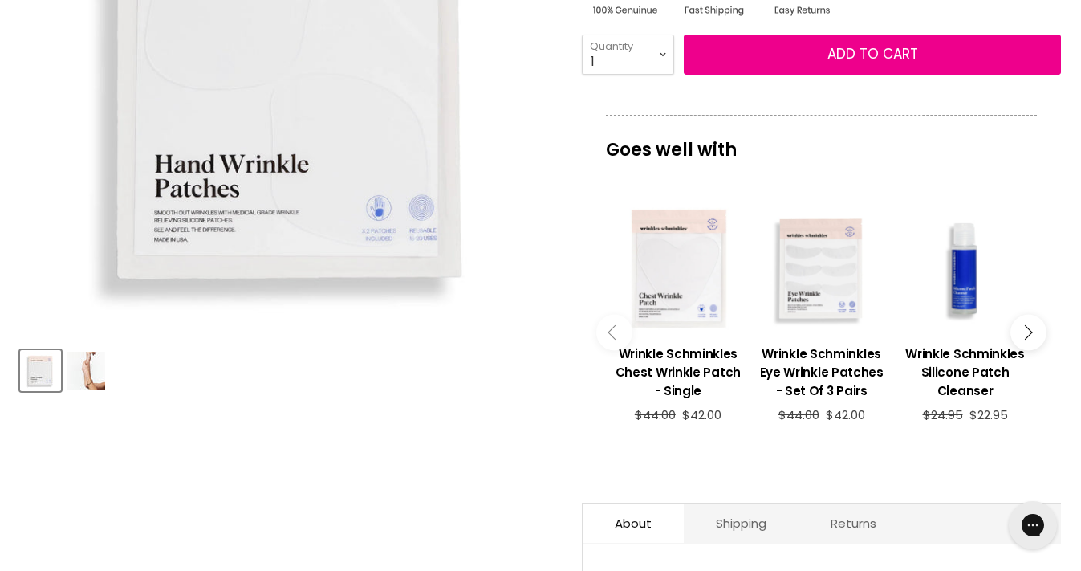
scroll to position [399, 0]
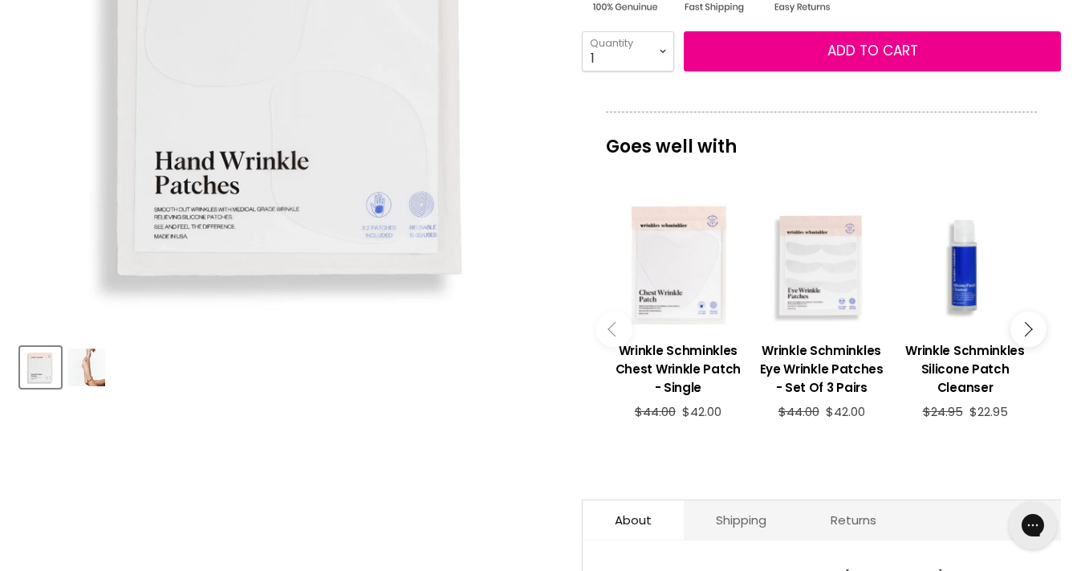
click at [1032, 336] on button "Main content" at bounding box center [1029, 329] width 36 height 36
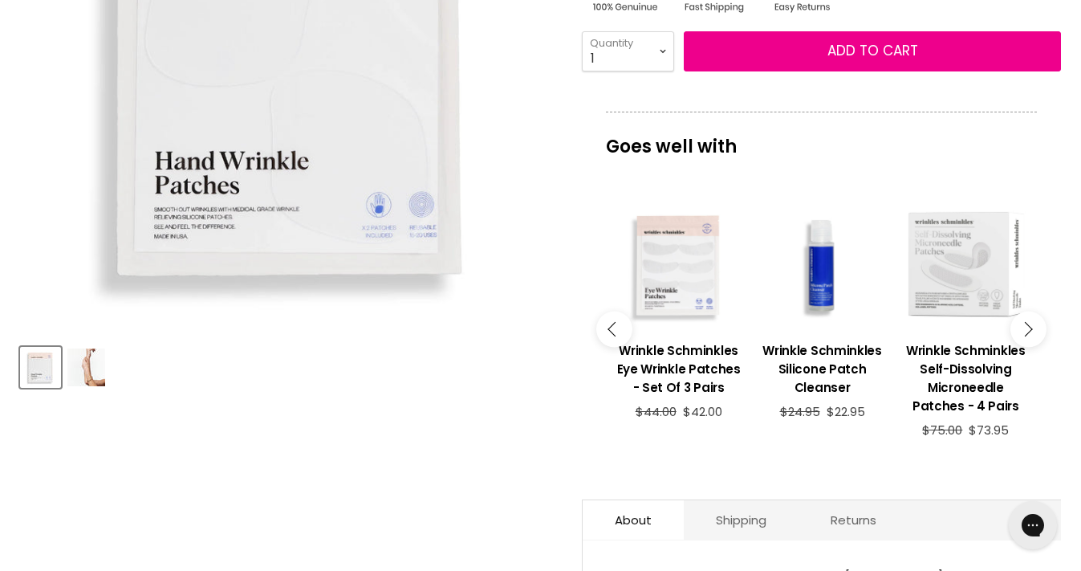
click at [1032, 336] on button "Main content" at bounding box center [1029, 329] width 36 height 36
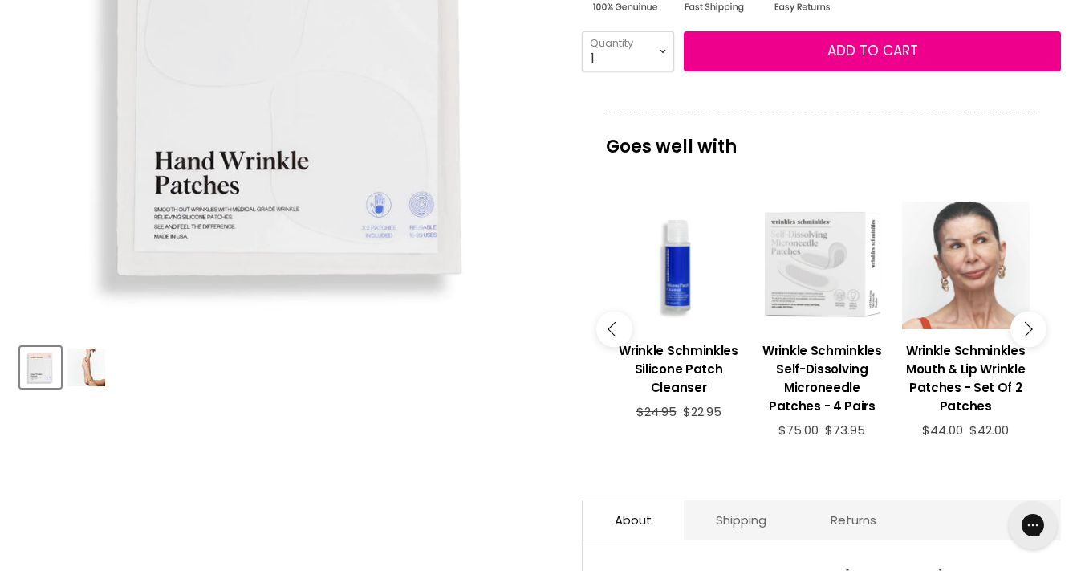
click at [983, 319] on div "Main content" at bounding box center [966, 265] width 128 height 128
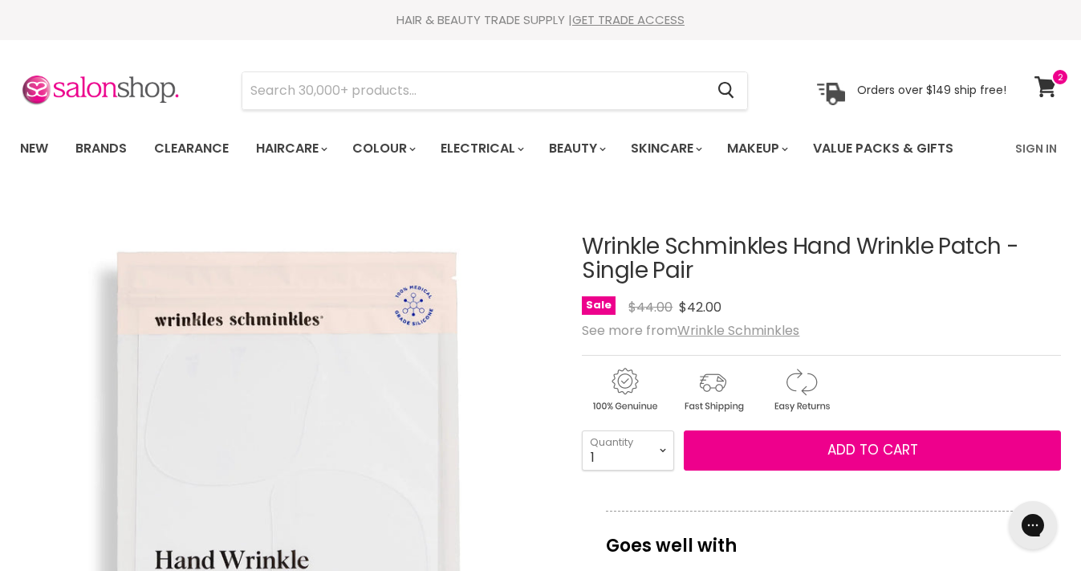
scroll to position [0, 0]
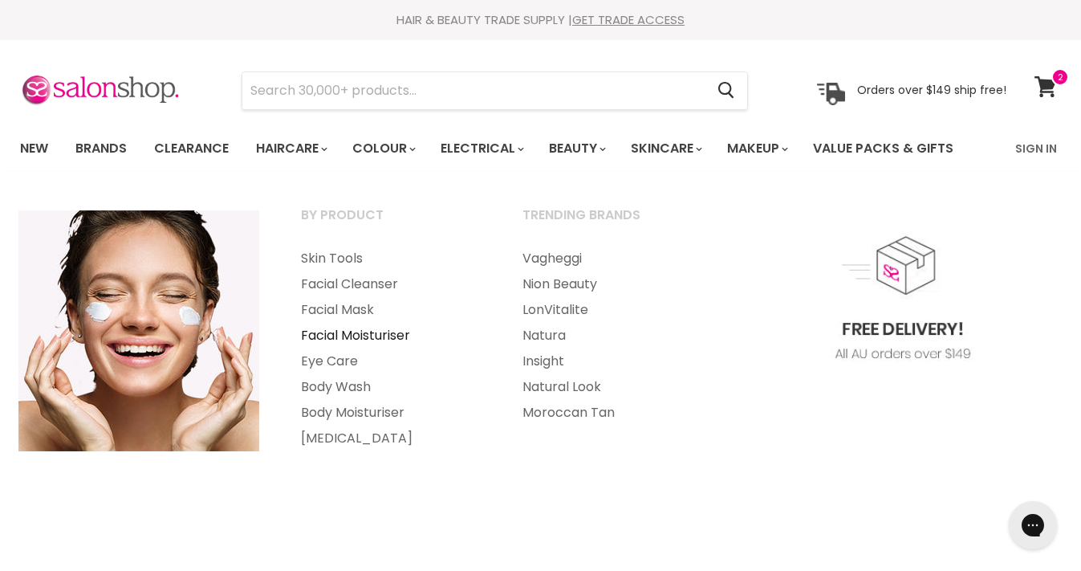
click at [381, 340] on link "Facial Moisturiser" at bounding box center [390, 336] width 218 height 26
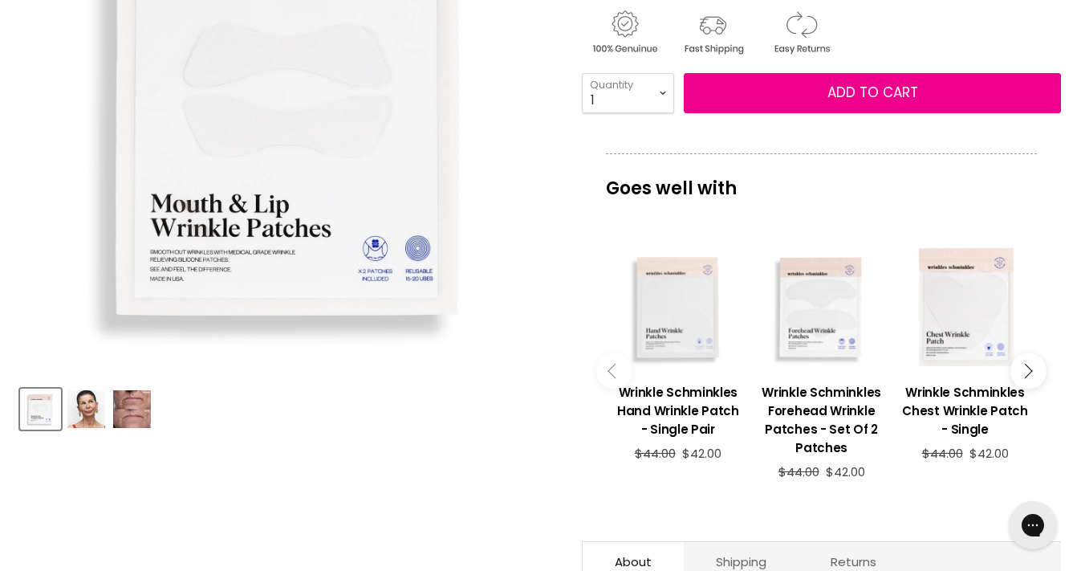
scroll to position [358, 0]
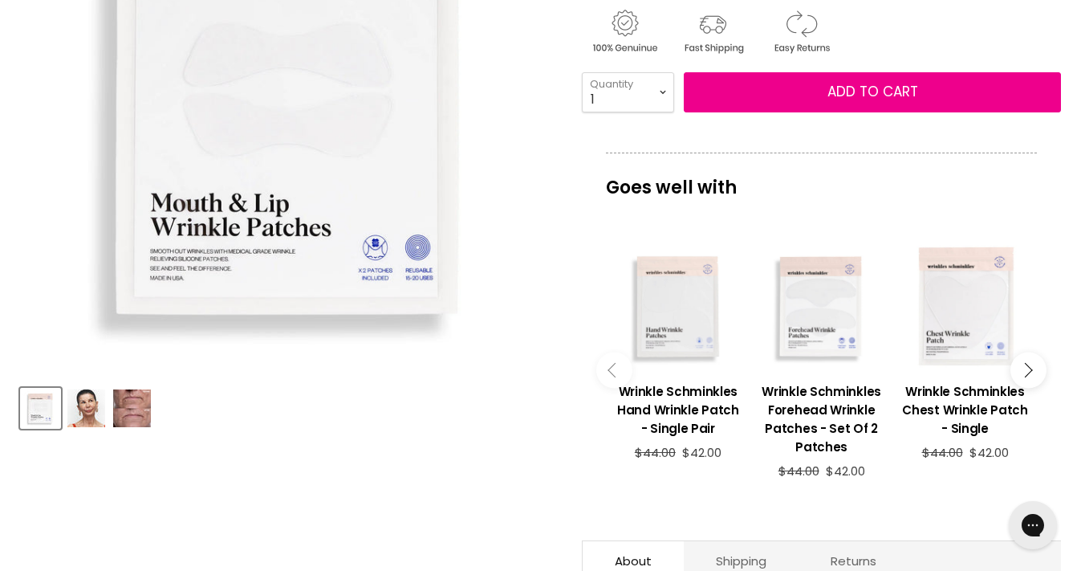
click at [80, 400] on img "Product thumbnails" at bounding box center [86, 408] width 38 height 38
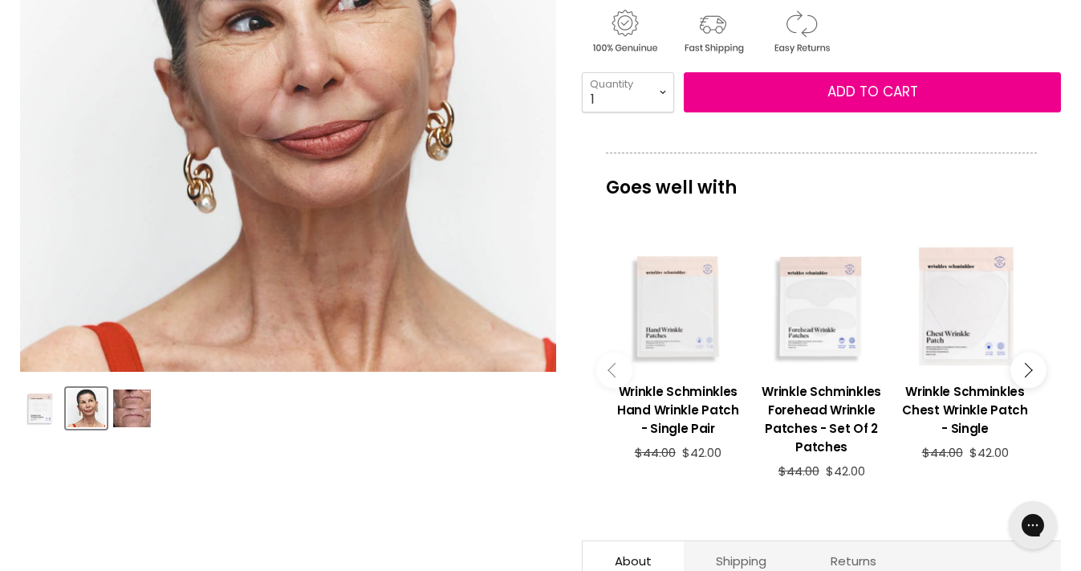
click at [128, 408] on img "Product thumbnails" at bounding box center [132, 408] width 38 height 38
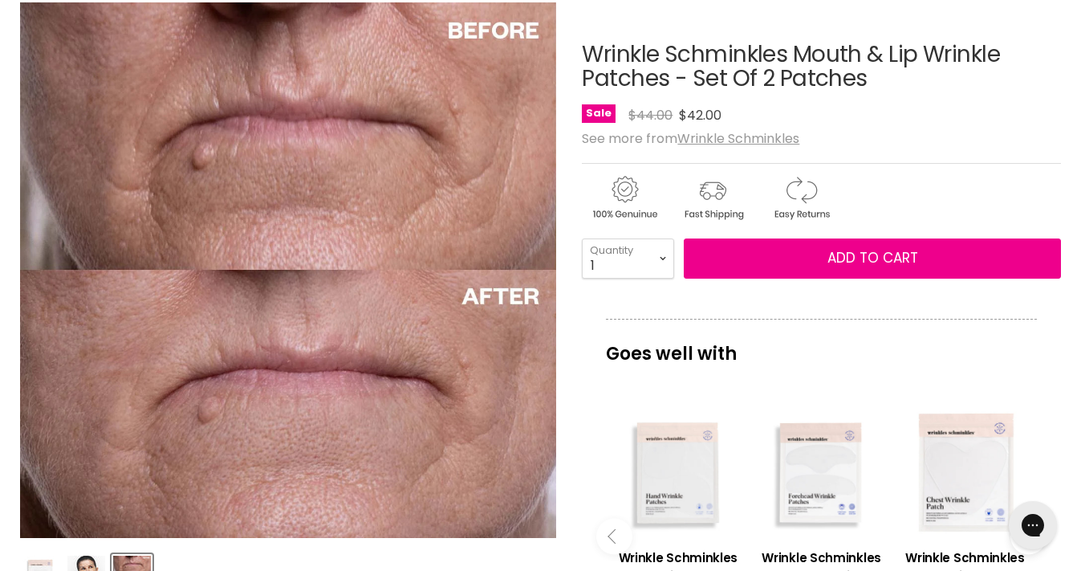
scroll to position [189, 0]
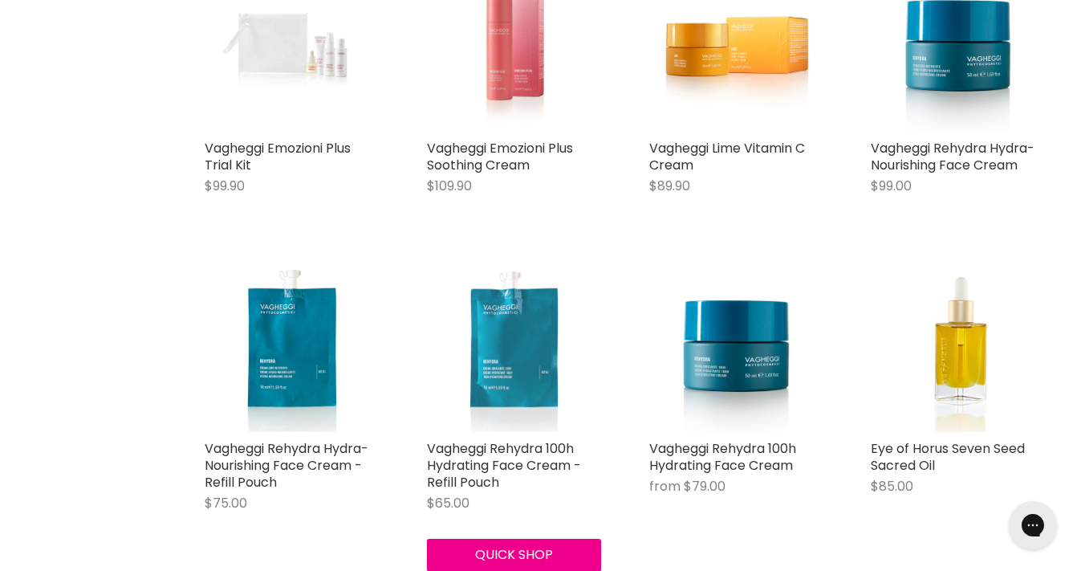
scroll to position [768, 0]
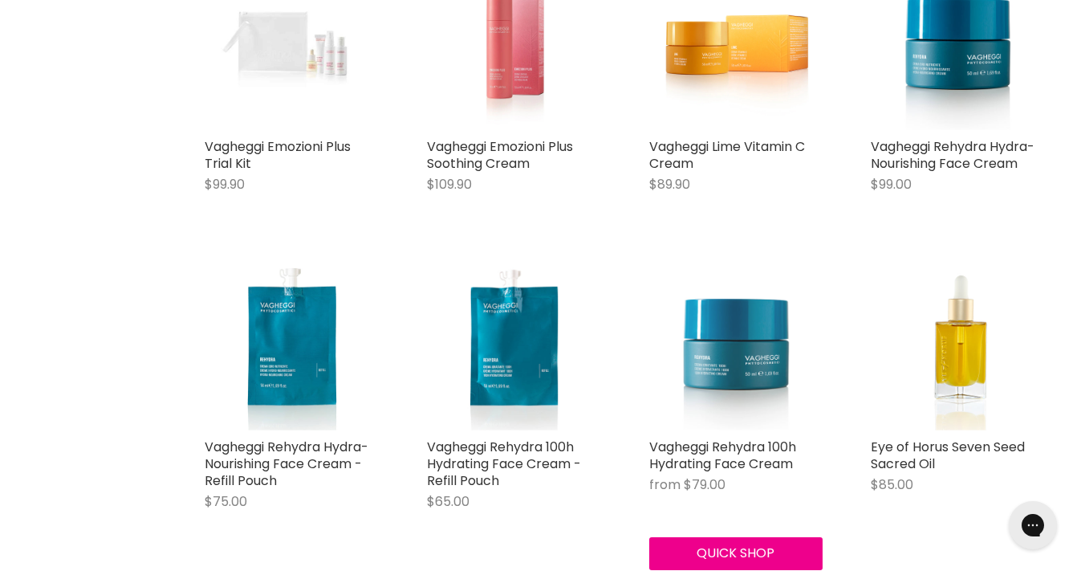
click at [739, 364] on img "Main content" at bounding box center [736, 343] width 174 height 174
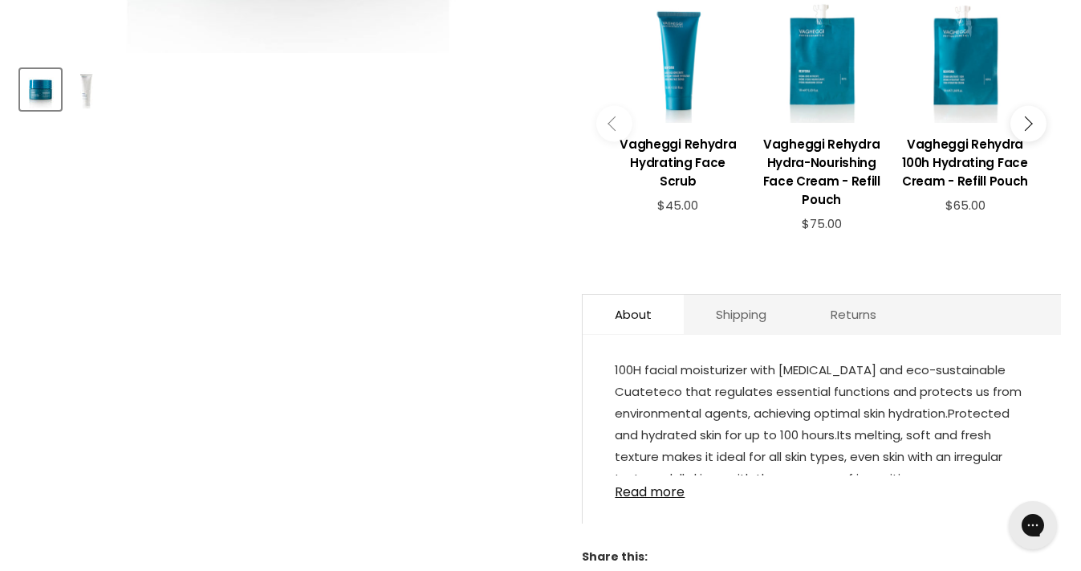
scroll to position [678, 0]
click at [663, 491] on link "Read more" at bounding box center [822, 486] width 414 height 24
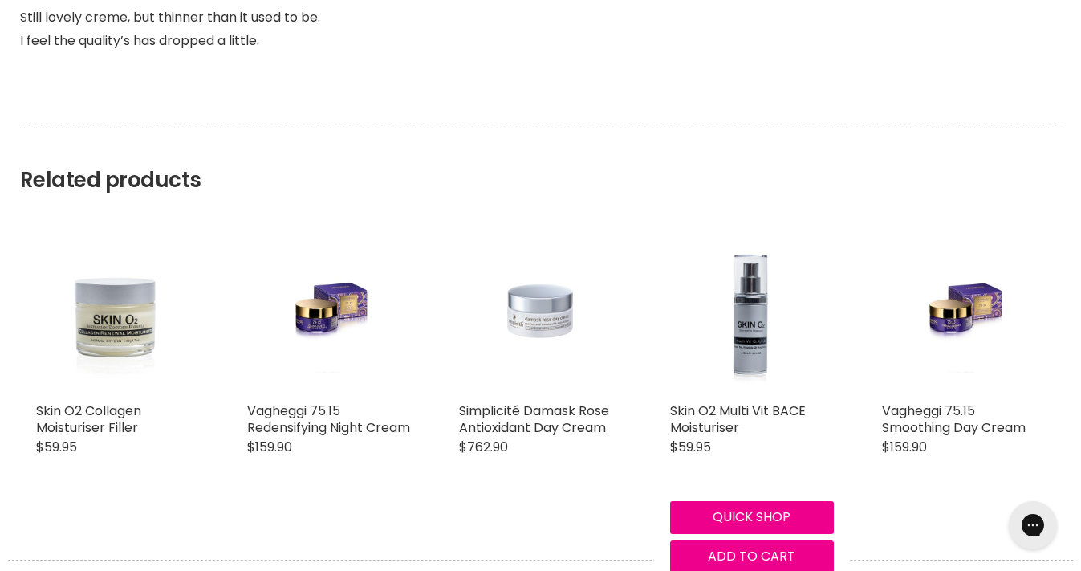
scroll to position [2159, 0]
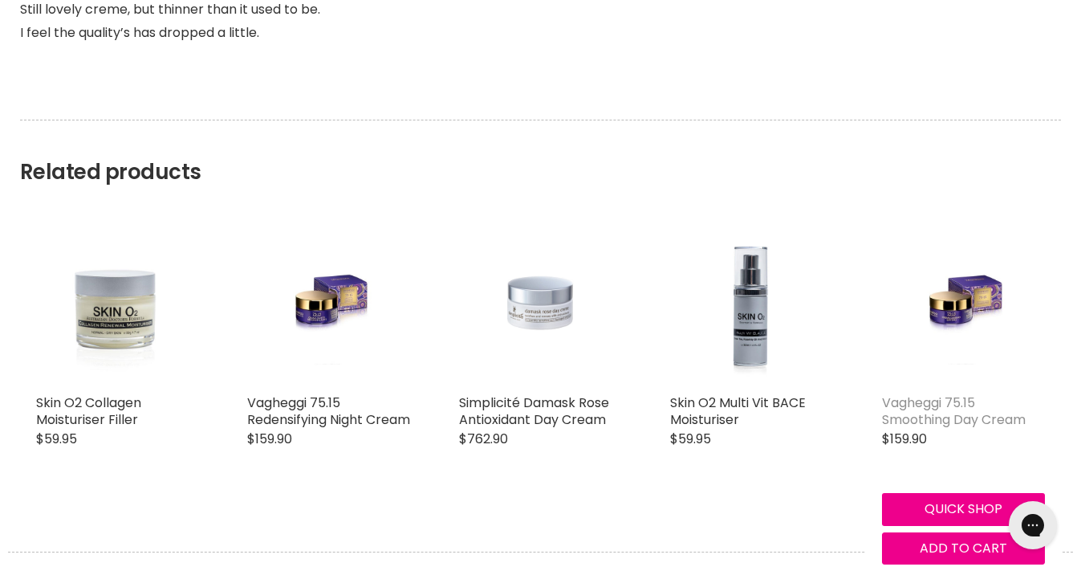
click at [945, 416] on link "Vagheggi 75.15 Smoothing Day Cream" at bounding box center [954, 410] width 144 height 35
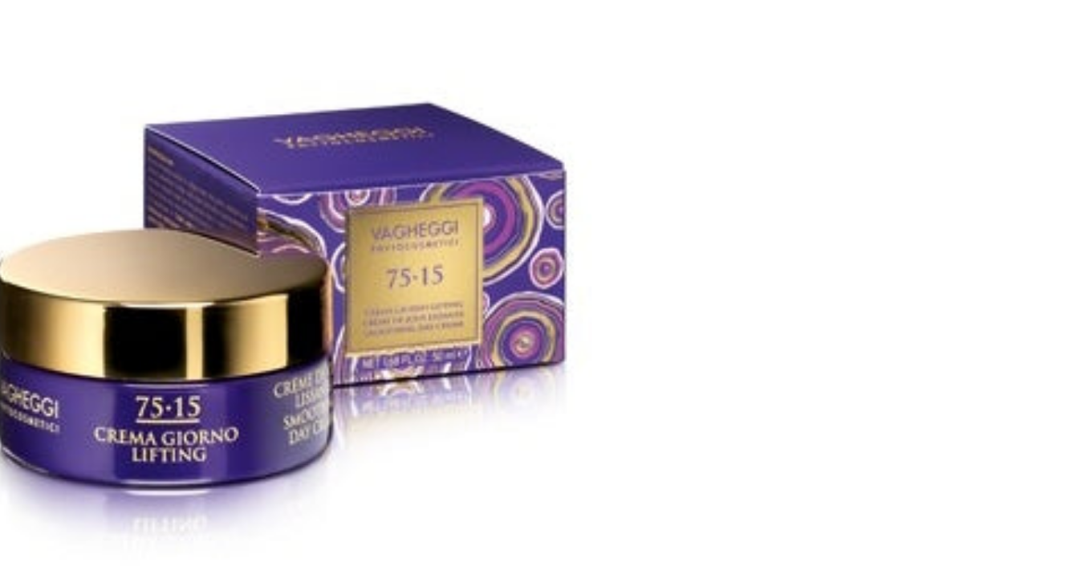
scroll to position [50, 0]
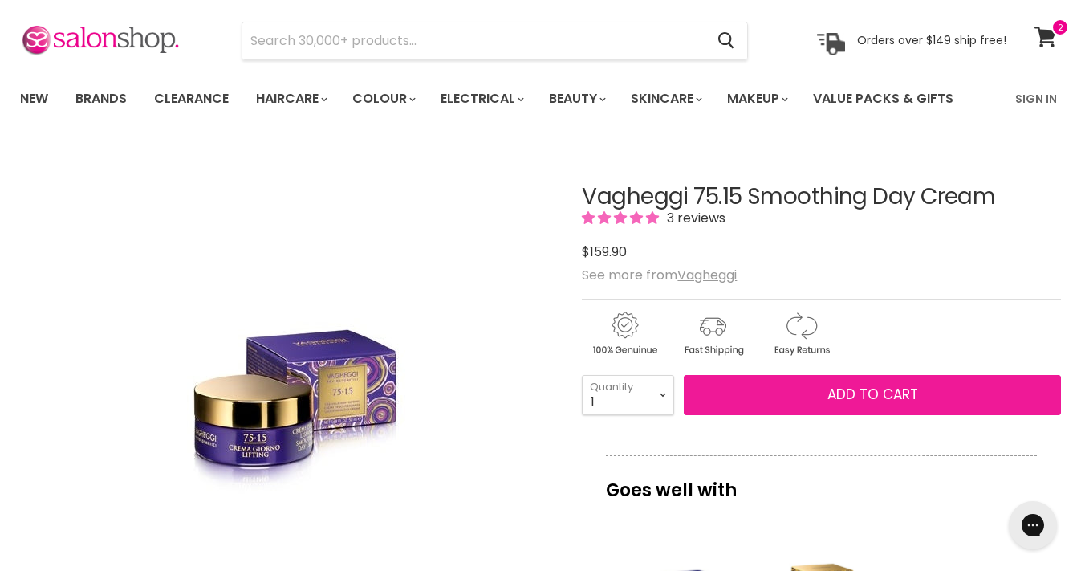
click at [796, 397] on button "Add to cart" at bounding box center [872, 395] width 377 height 40
click at [885, 393] on span "Add to cart" at bounding box center [873, 394] width 91 height 19
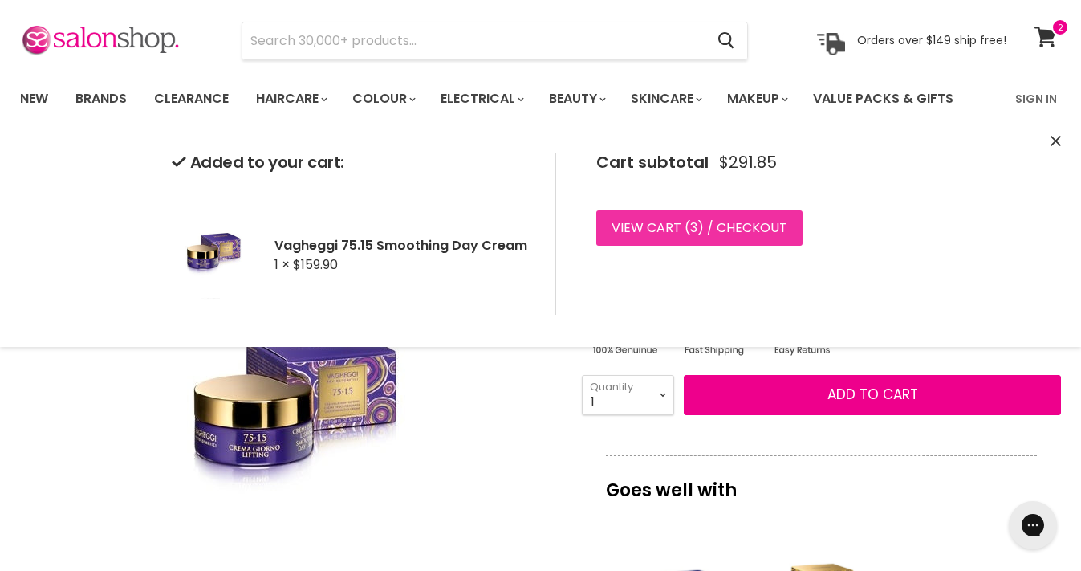
click at [735, 230] on link "View cart ( 3 ) / Checkout" at bounding box center [699, 227] width 206 height 35
